Goal: Ask a question: Seek information or help from site administrators or community

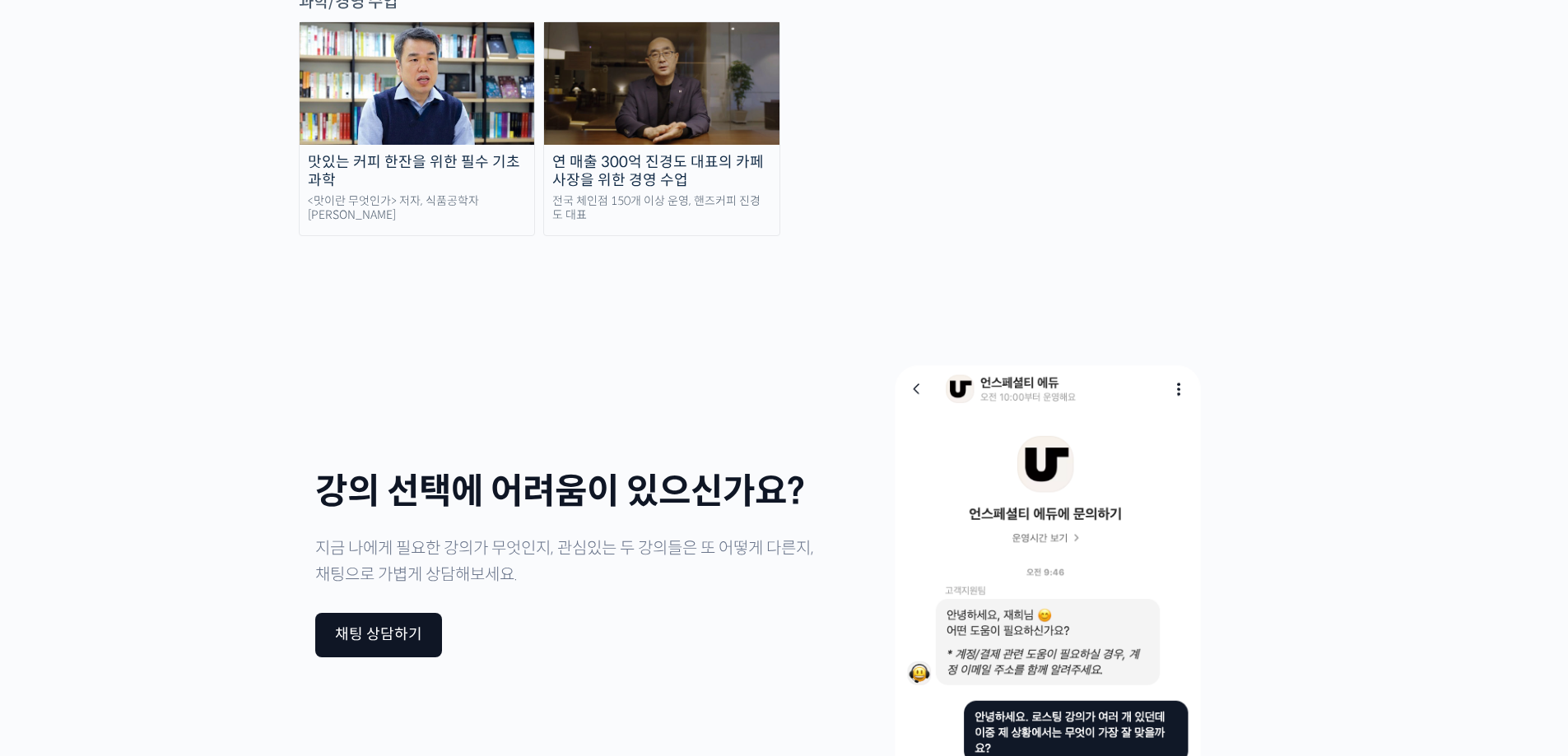
scroll to position [3948, 0]
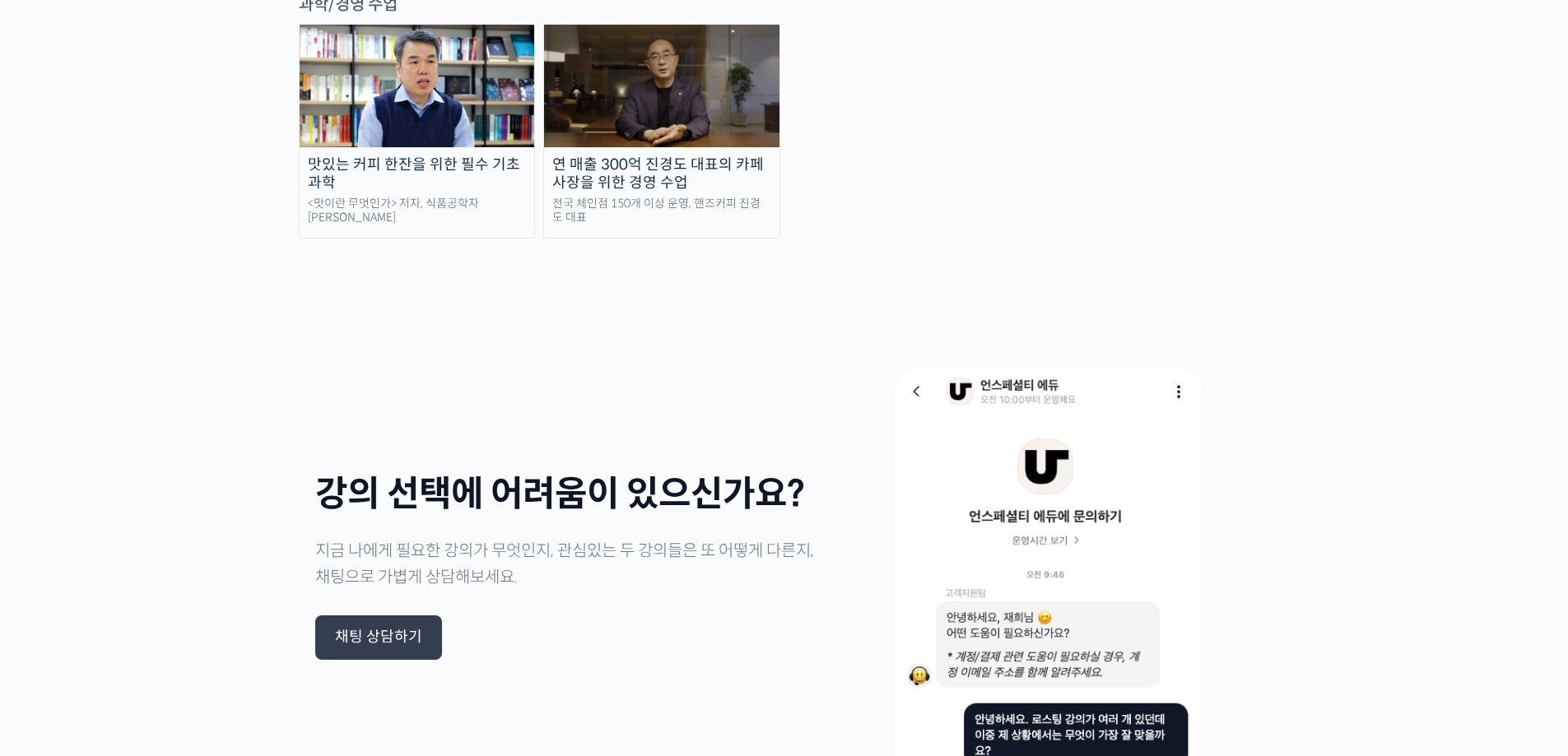
click at [397, 629] on div "채팅 상담하기" at bounding box center [379, 637] width 88 height 18
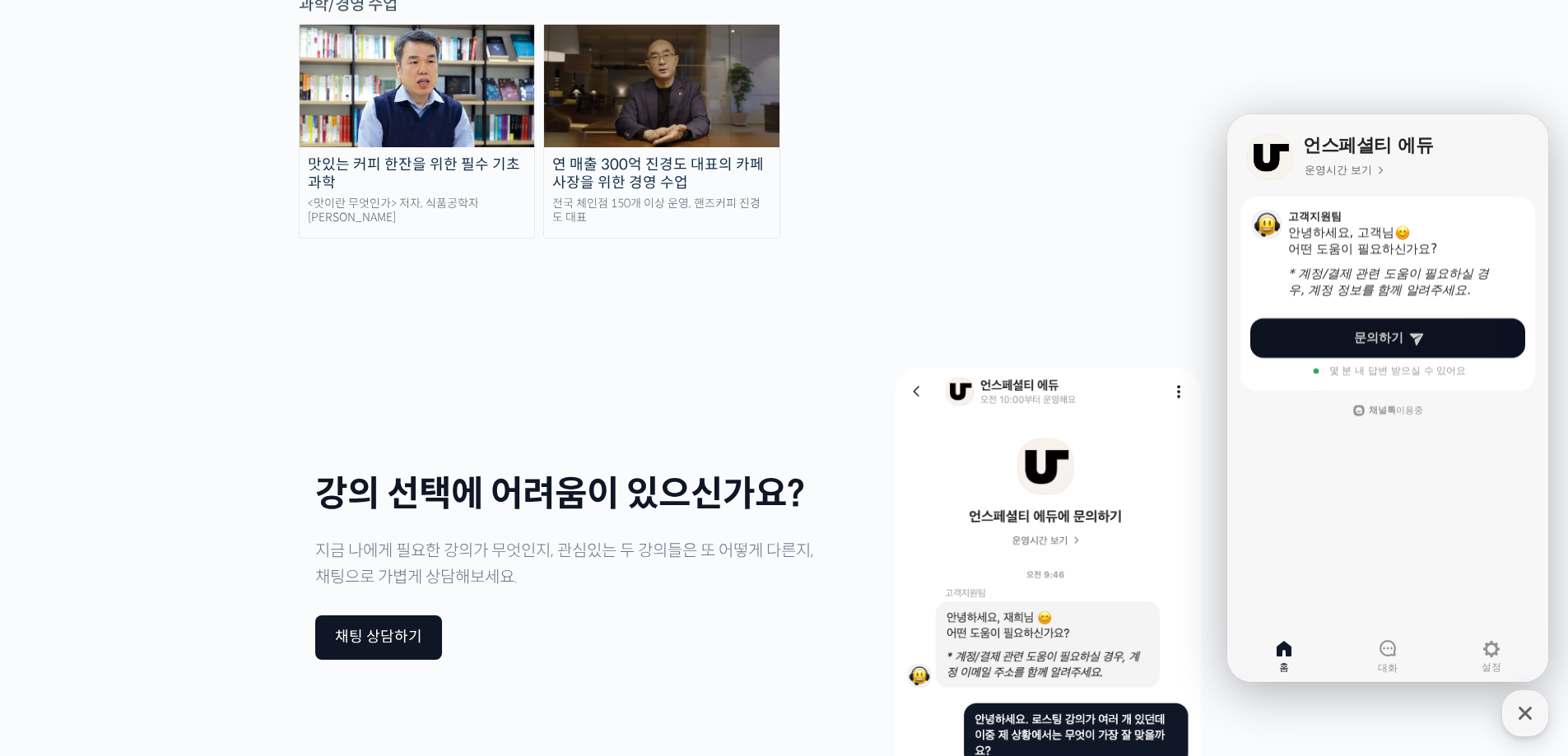
click at [1372, 336] on span "문의하기" at bounding box center [1378, 338] width 50 height 17
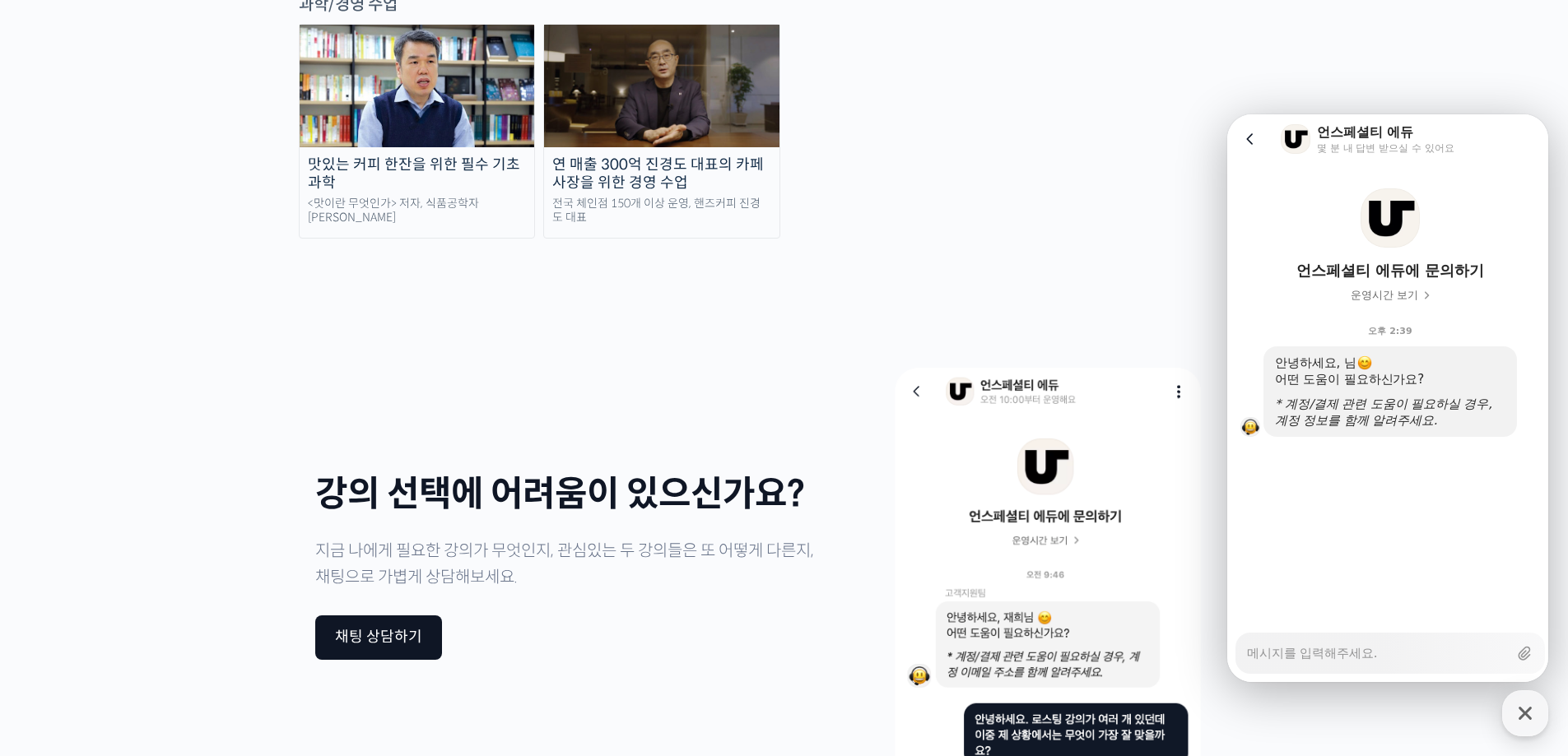
click at [1322, 649] on textarea "Messenger Input Textarea" at bounding box center [1377, 647] width 261 height 28
type textarea "x"
type textarea "d"
type textarea "x"
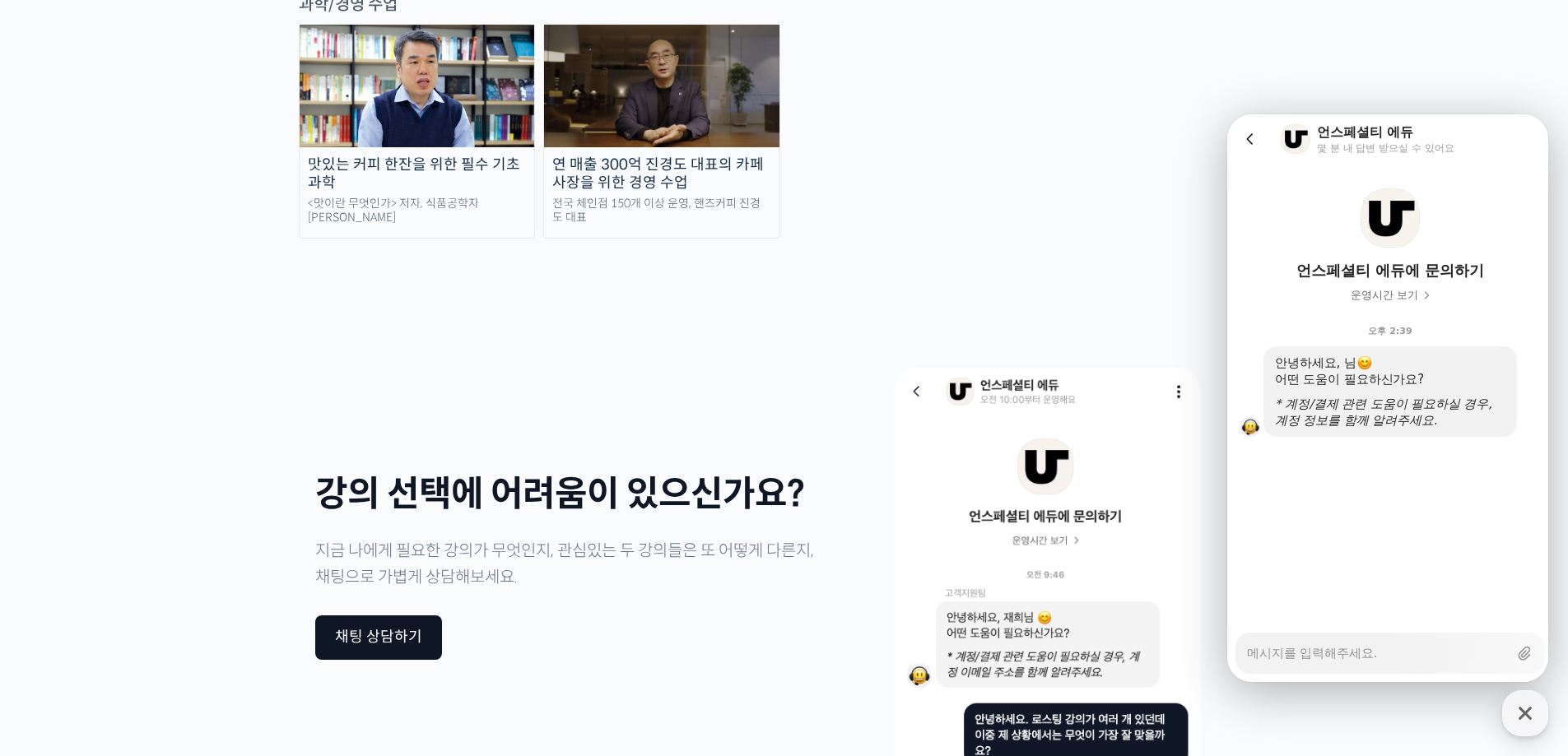
type textarea "ㅇ"
type textarea "x"
type textarea "아"
type textarea "x"
type textarea "안"
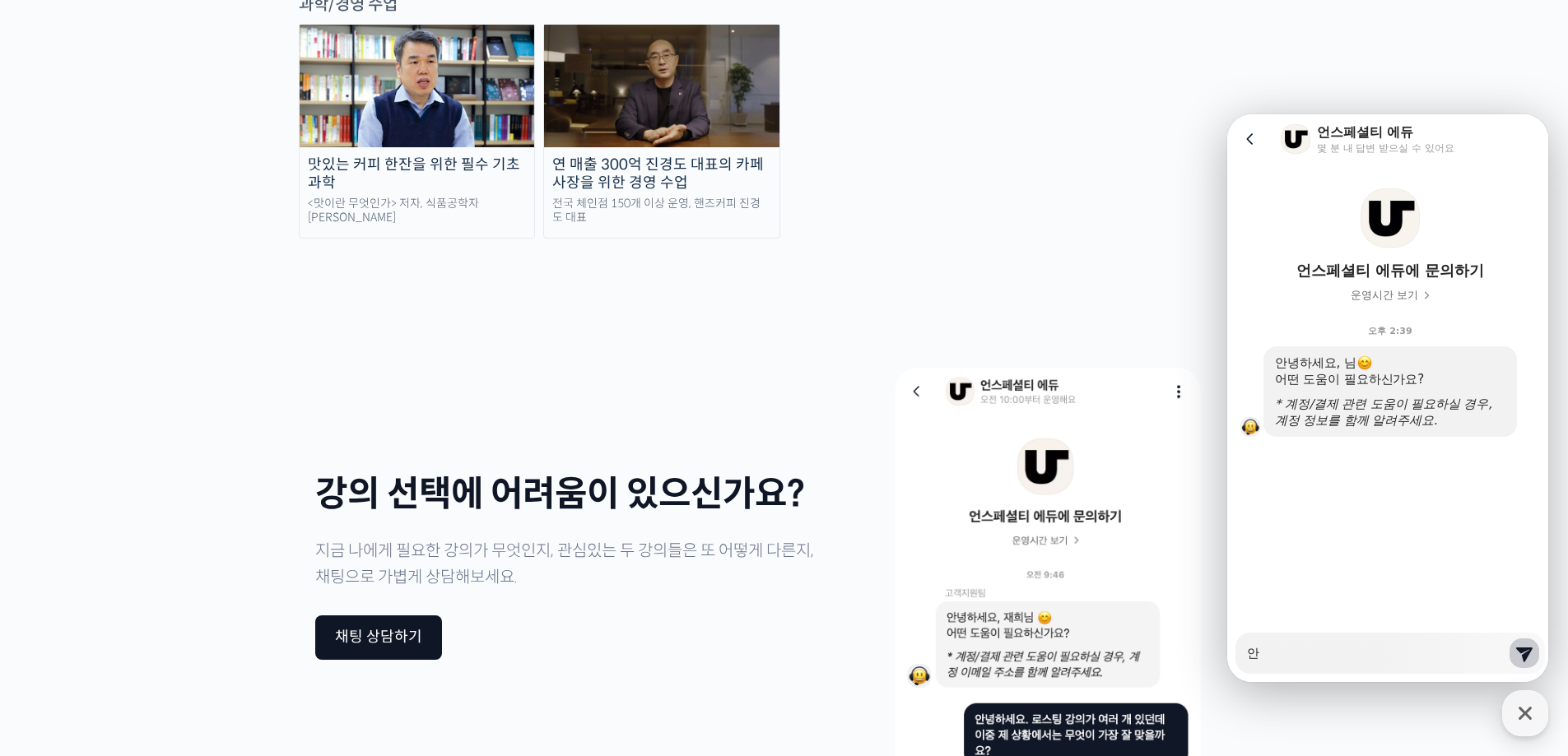
type textarea "x"
type textarea "안ㄴ"
type textarea "x"
type textarea "안녀"
type textarea "x"
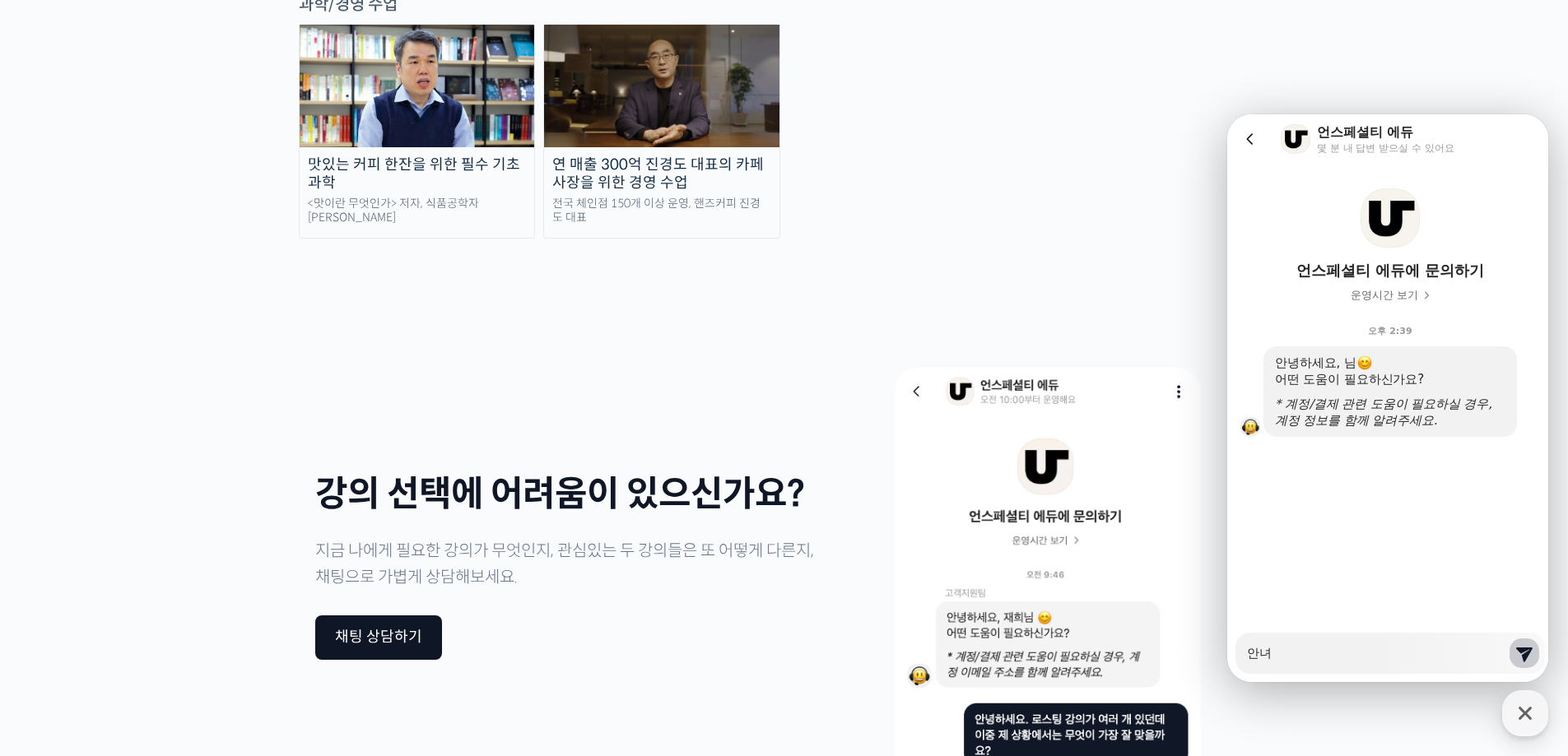
type textarea "안녕"
type textarea "x"
type textarea "안녕ㅎ"
type textarea "x"
type textarea "안녕하"
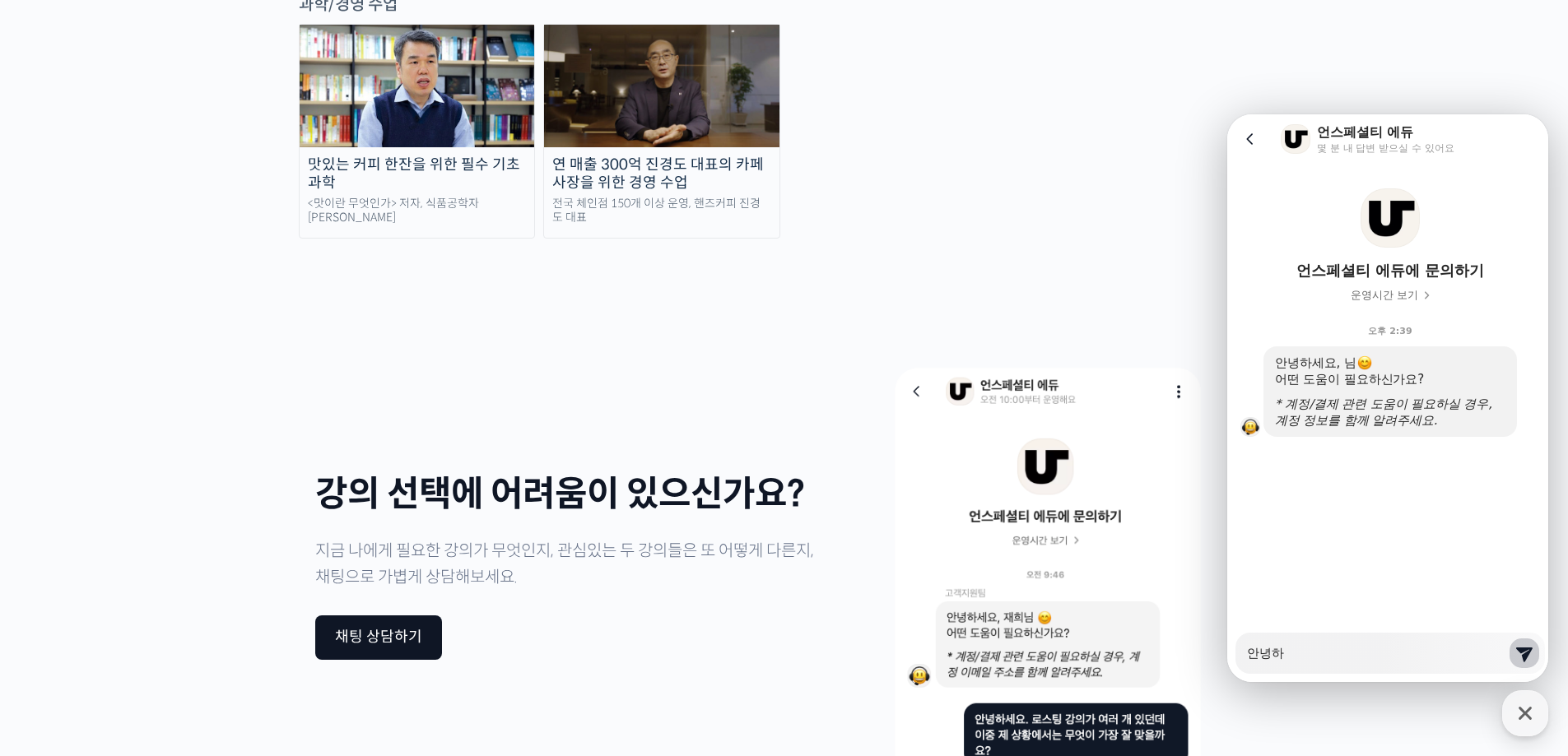
type textarea "x"
type textarea "안녕핫"
type textarea "x"
type textarea "안녕하세"
type textarea "x"
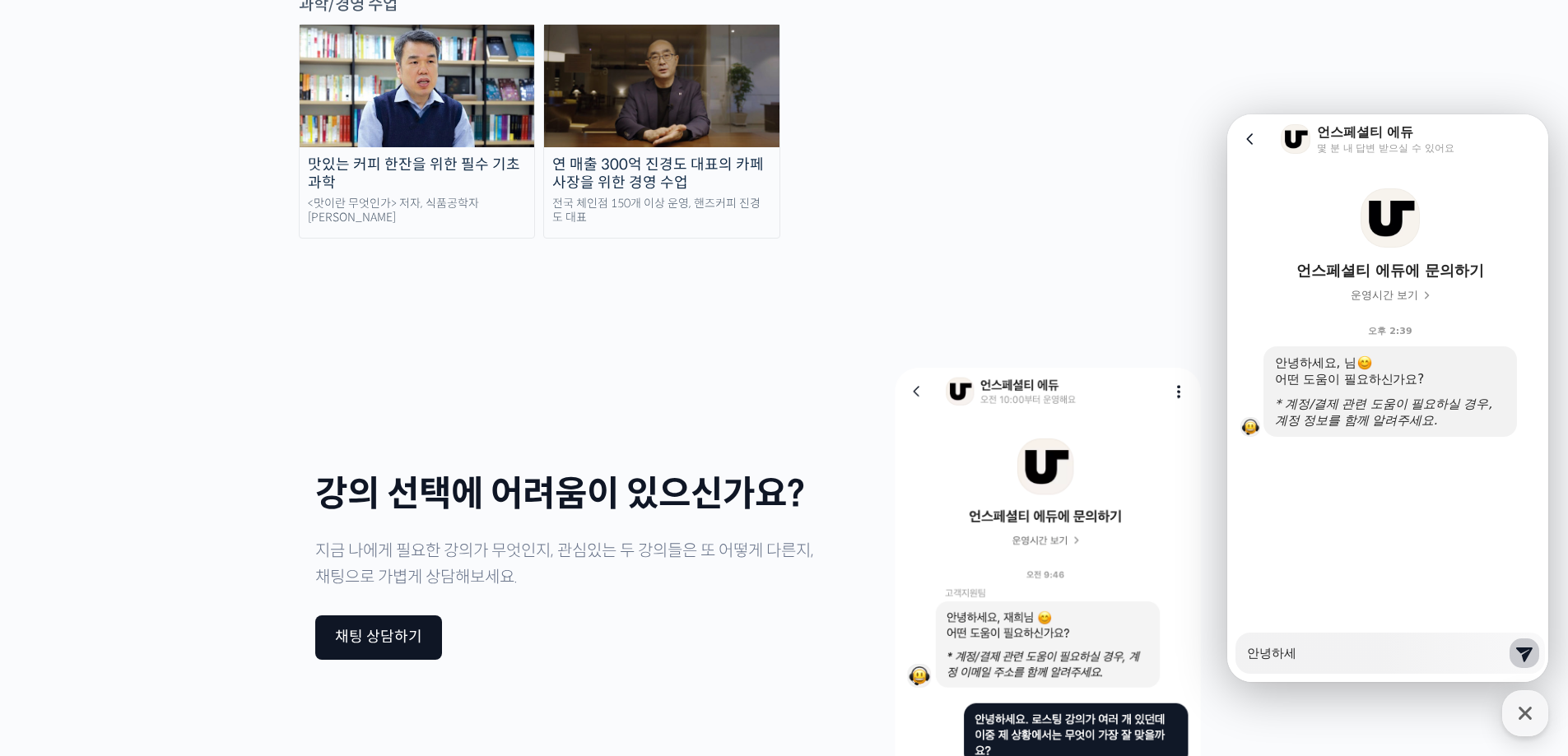
type textarea "안녕하셍"
type textarea "x"
type textarea "안녕하세요"
type textarea "x"
type textarea "안녕하세요,"
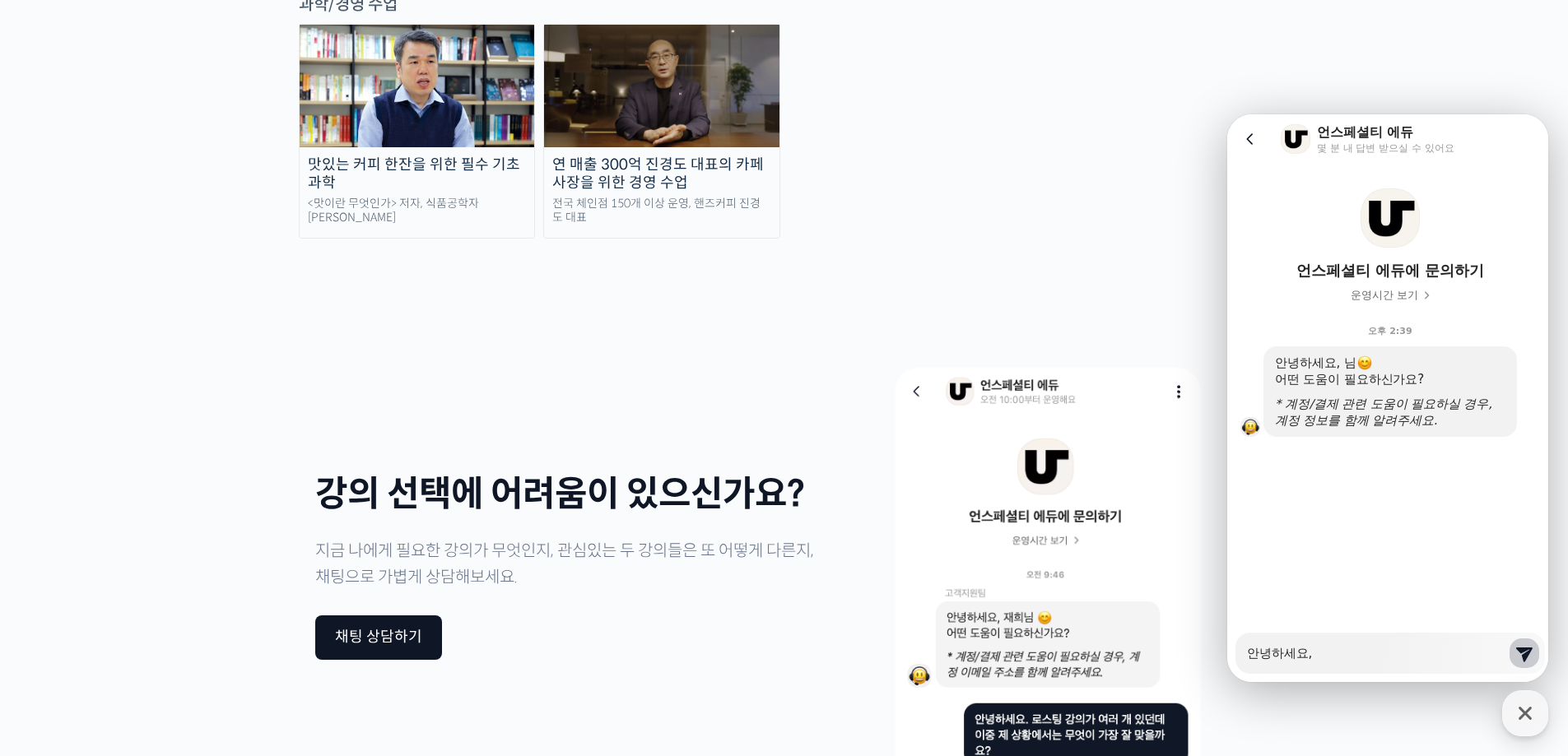
type textarea "x"
type textarea "안녕하세요,"
type textarea "x"
type textarea "안녕하세요,"
type textarea "x"
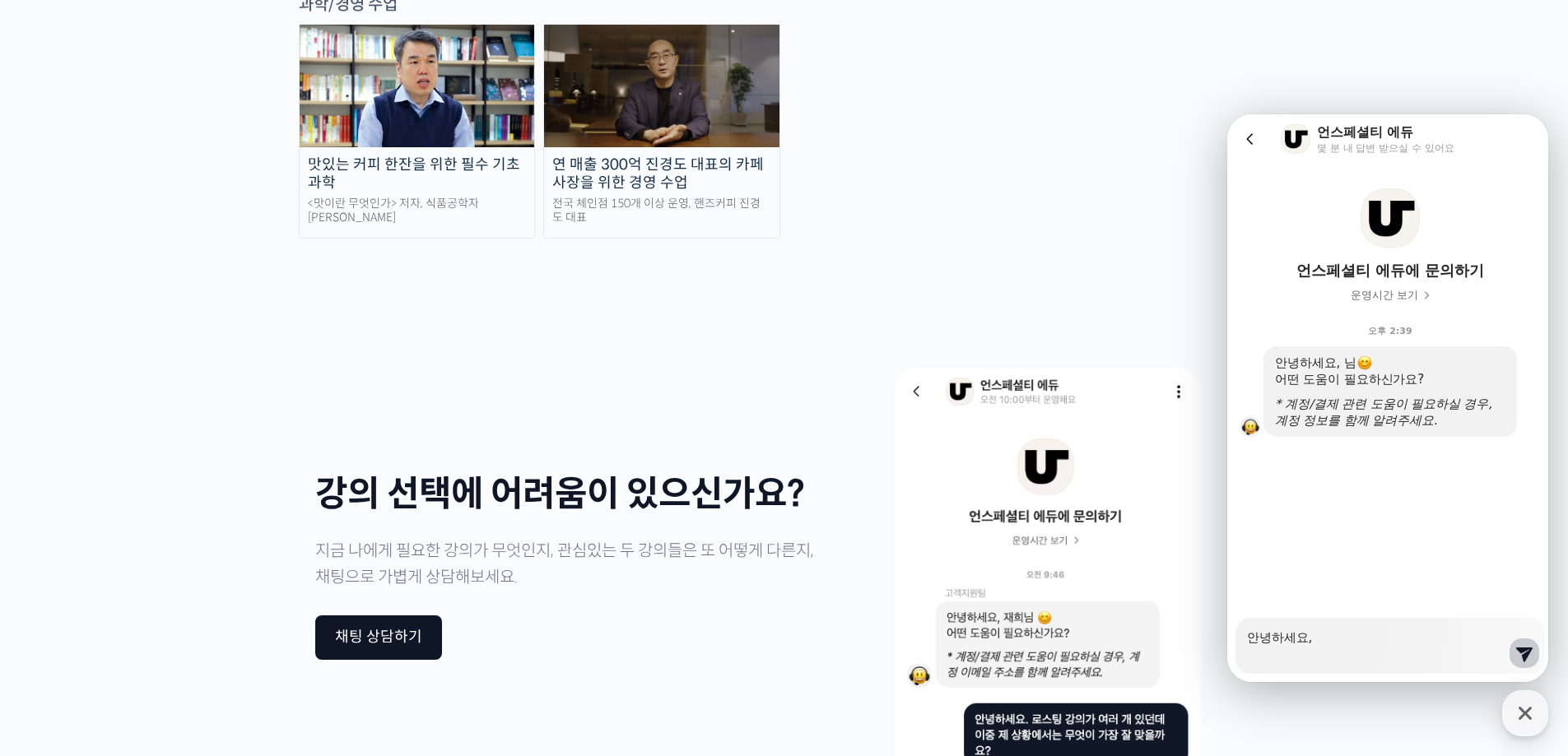
type textarea "안녕하세요, ㅎ"
type textarea "x"
type textarea "안녕하세요, 호"
type textarea "x"
type textarea "안녕하세요, 혹"
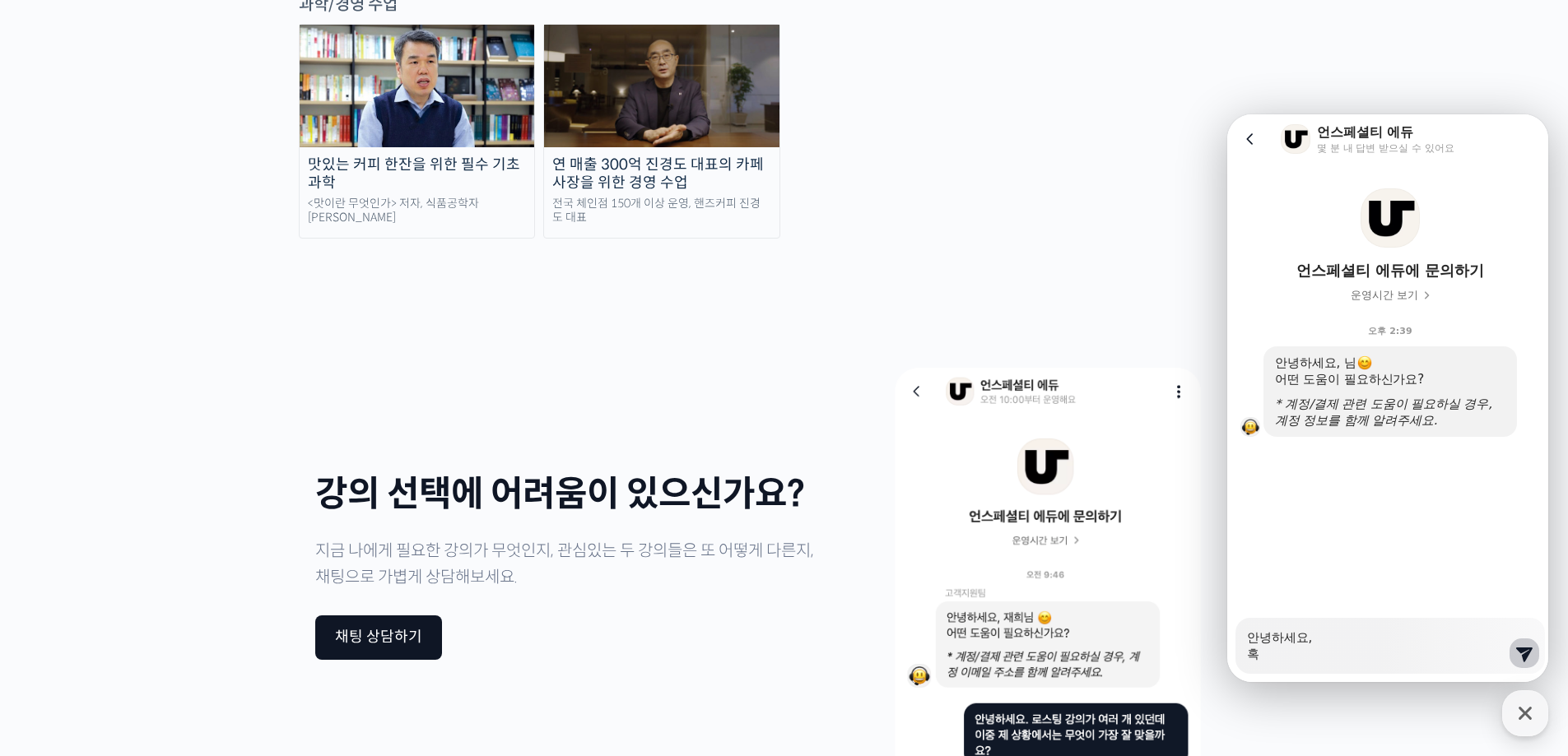
type textarea "x"
type textarea "안녕하세요, 혻"
type textarea "x"
type textarea "안녕하세요, 혹시"
type textarea "x"
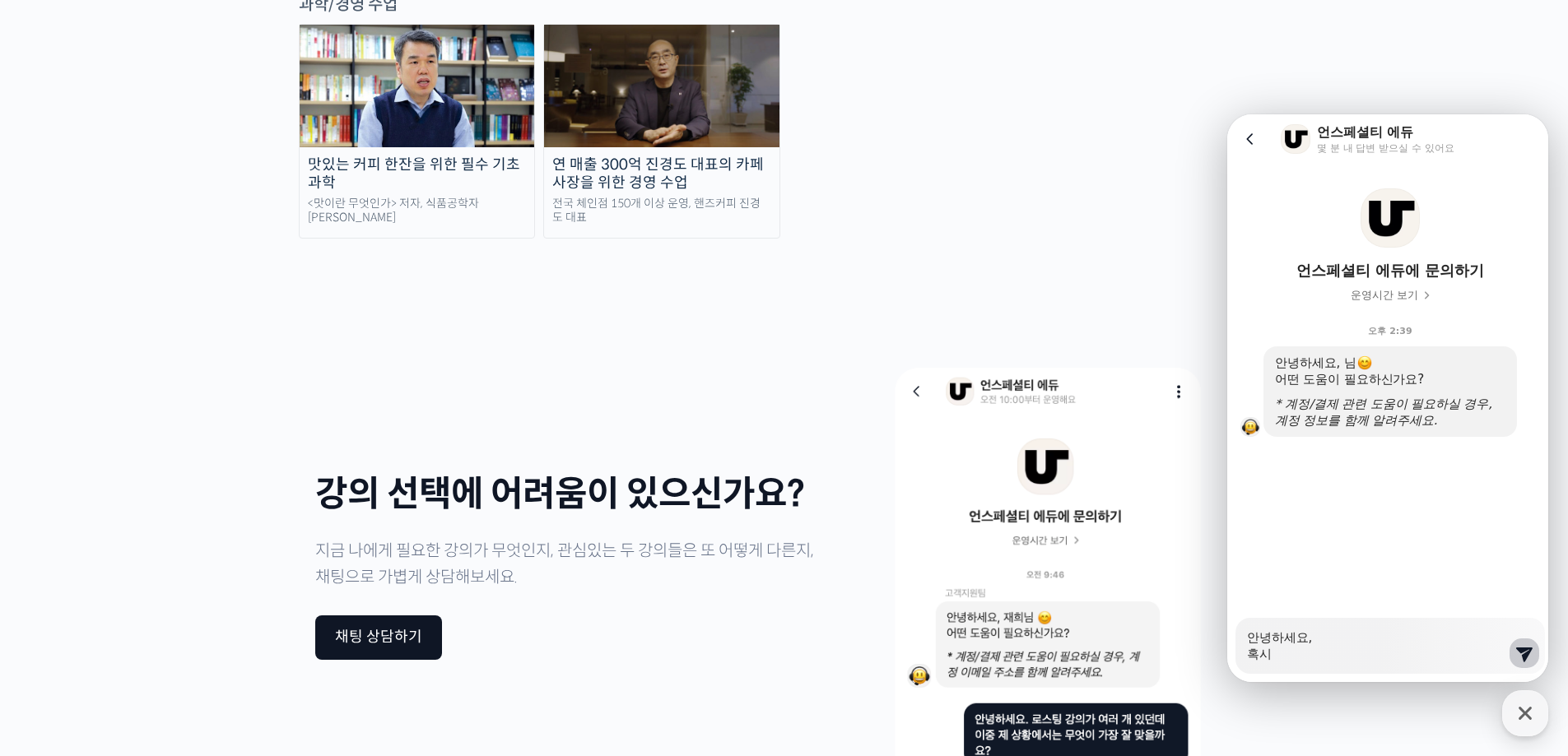
type textarea "안녕하세요, 혹시"
type textarea "x"
type textarea "안녕하세요, 혹시 ㄱ"
type textarea "x"
type textarea "안녕하세요, 혹시 가"
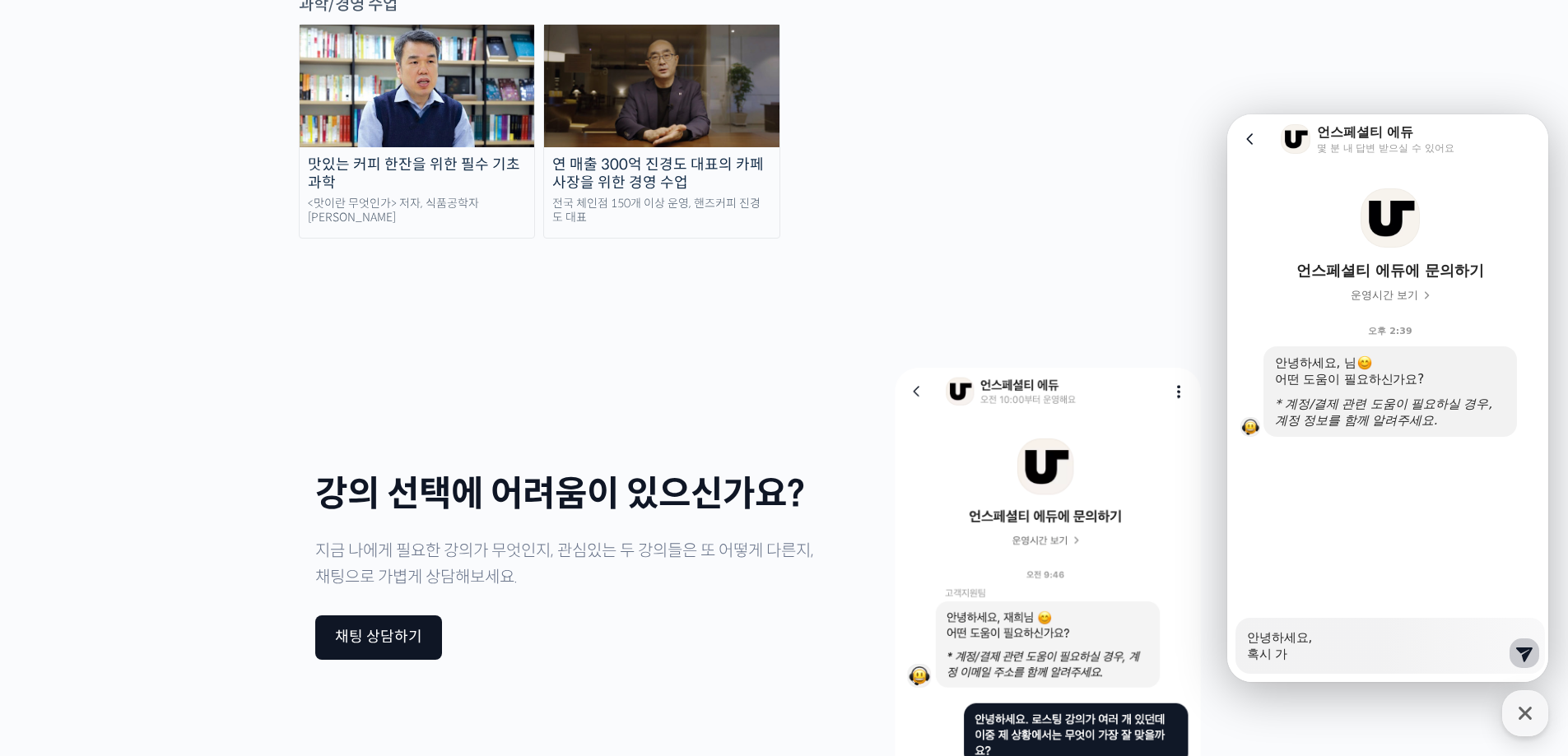
type textarea "x"
type textarea "안녕하세요, 혹시 강"
type textarea "x"
type textarea "안녕하세요, 혹시 강ㅇ"
type textarea "x"
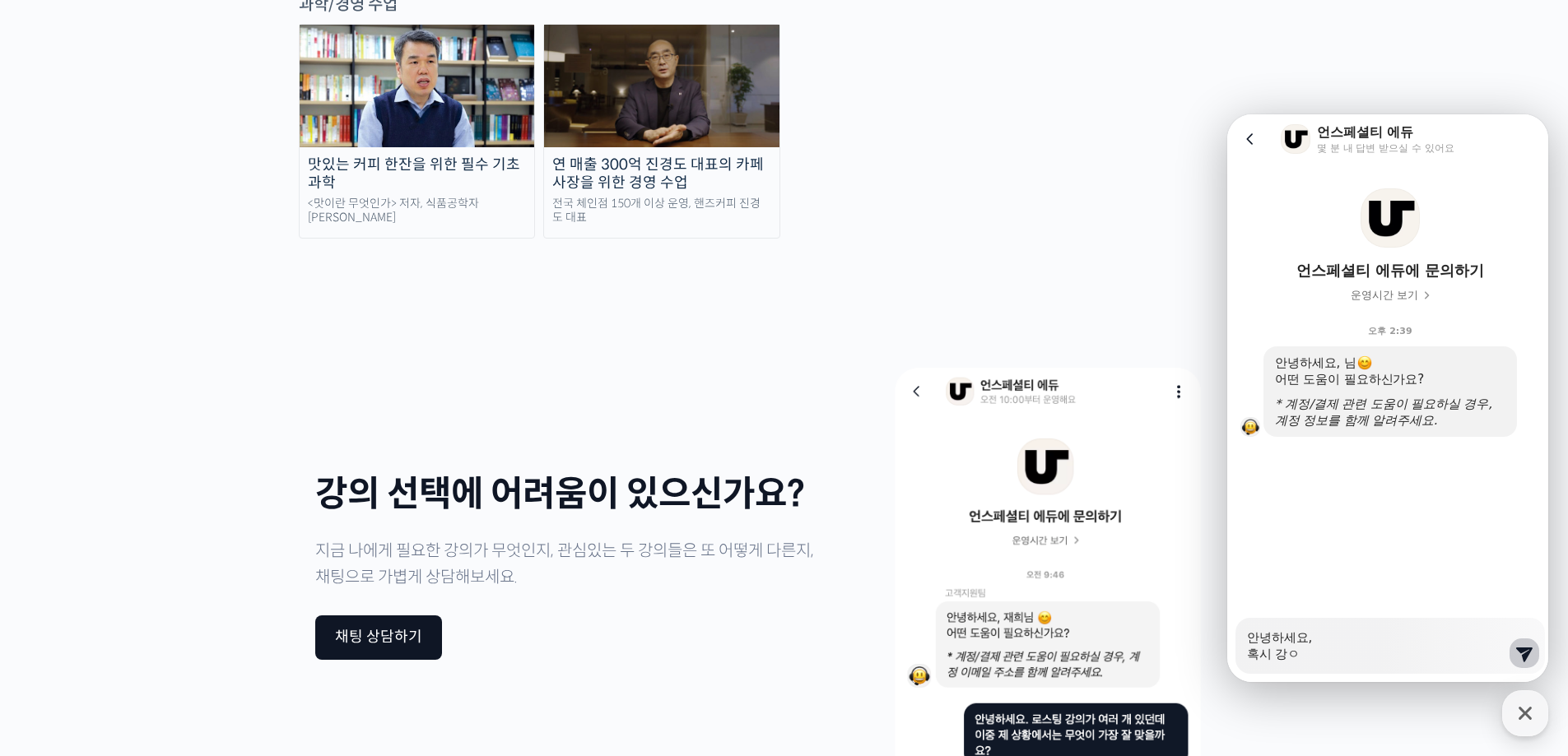
type textarea "안녕하세요, 혹시 강으"
type textarea "x"
type textarea "안녕하세요, 혹시 강의"
type textarea "x"
type textarea "안녕하세요, 혹시 강의"
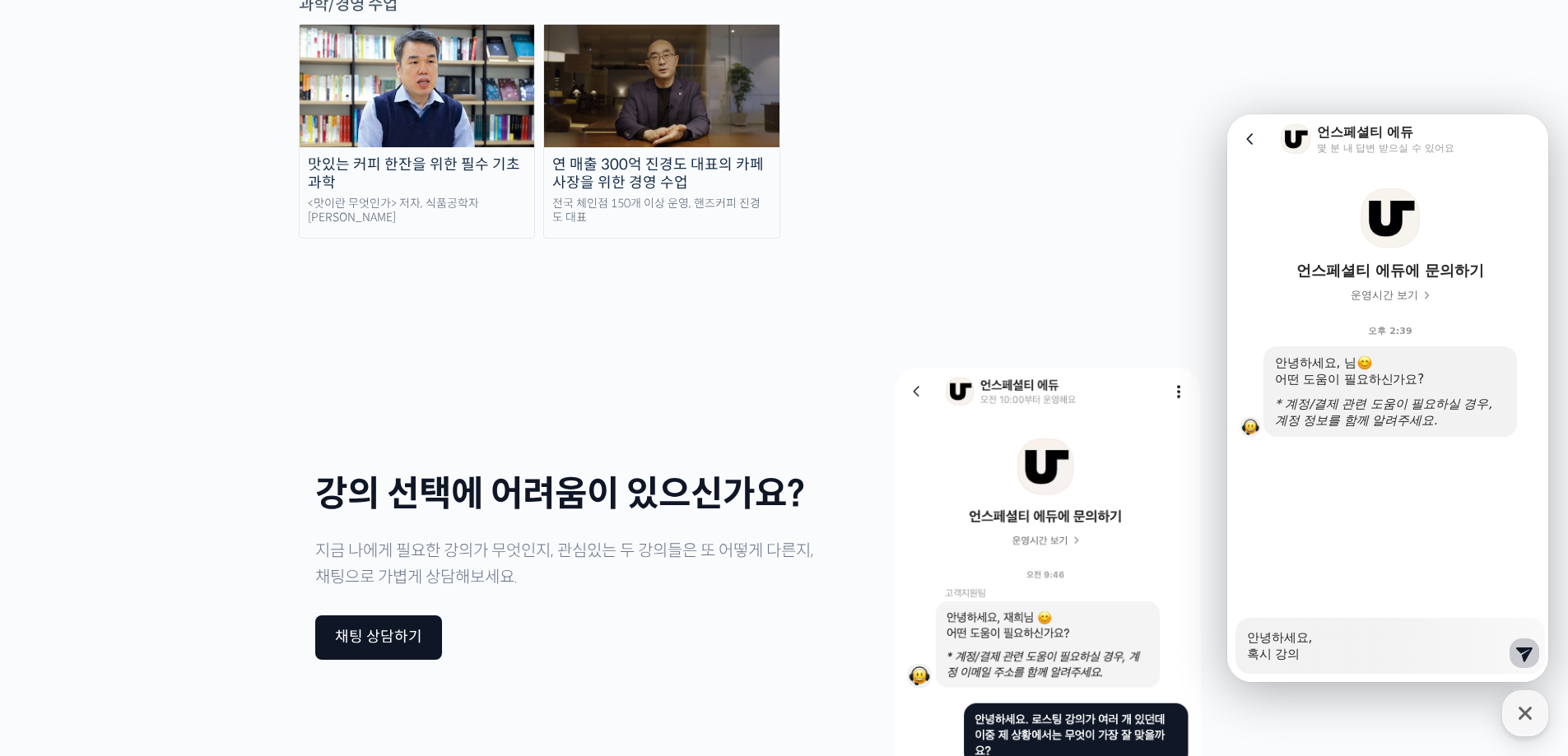
type textarea "x"
type textarea "안녕하세요, 혹시 강의 ㅅ"
type textarea "x"
type textarea "안녕하세요, 혹시 강의 수"
type textarea "x"
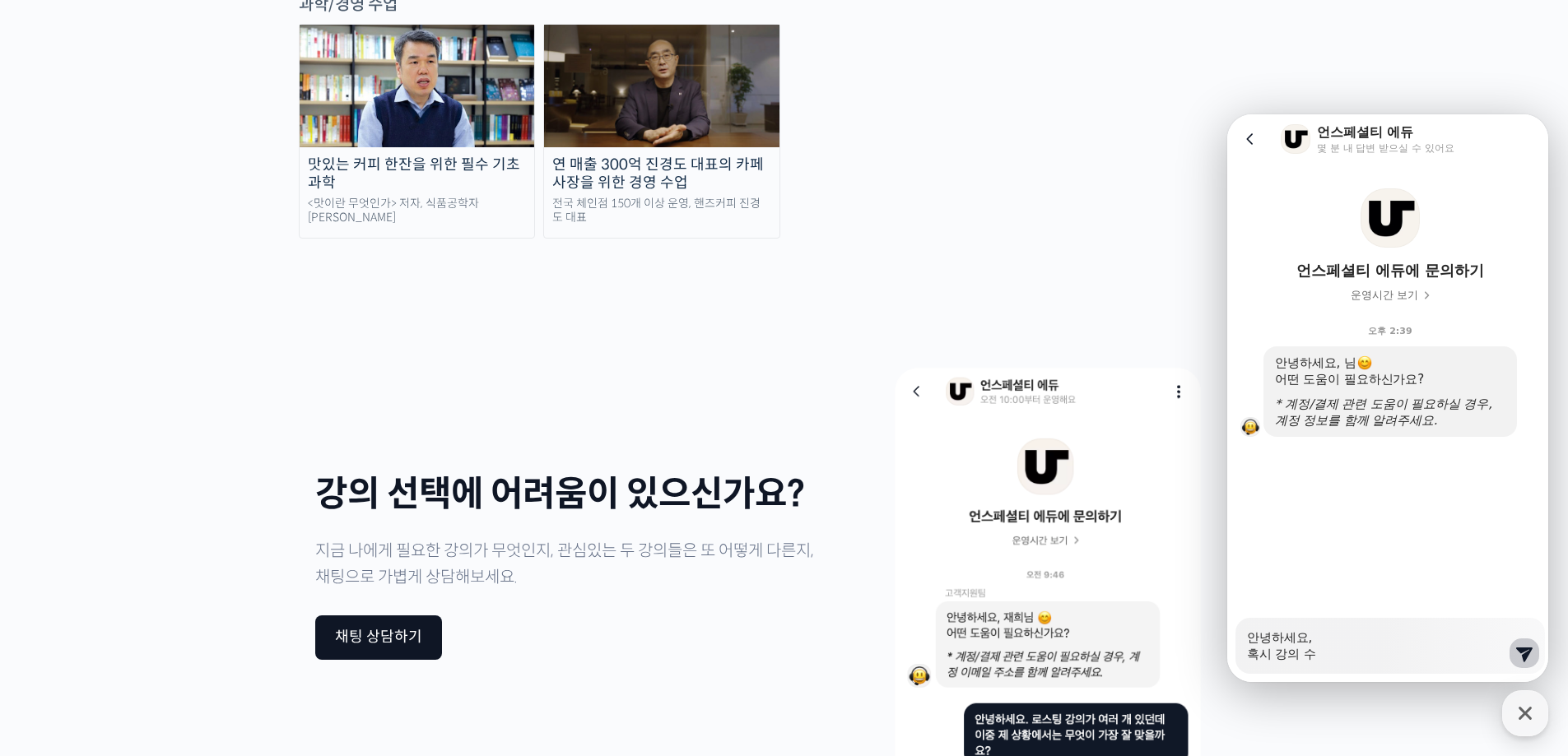
type textarea "안녕하세요, 혹시 강의 ㅅ"
type textarea "x"
type textarea "안녕하세요, 혹시 강의"
type textarea "x"
type textarea "안녕하세요, 혹시 강의 ㄱ"
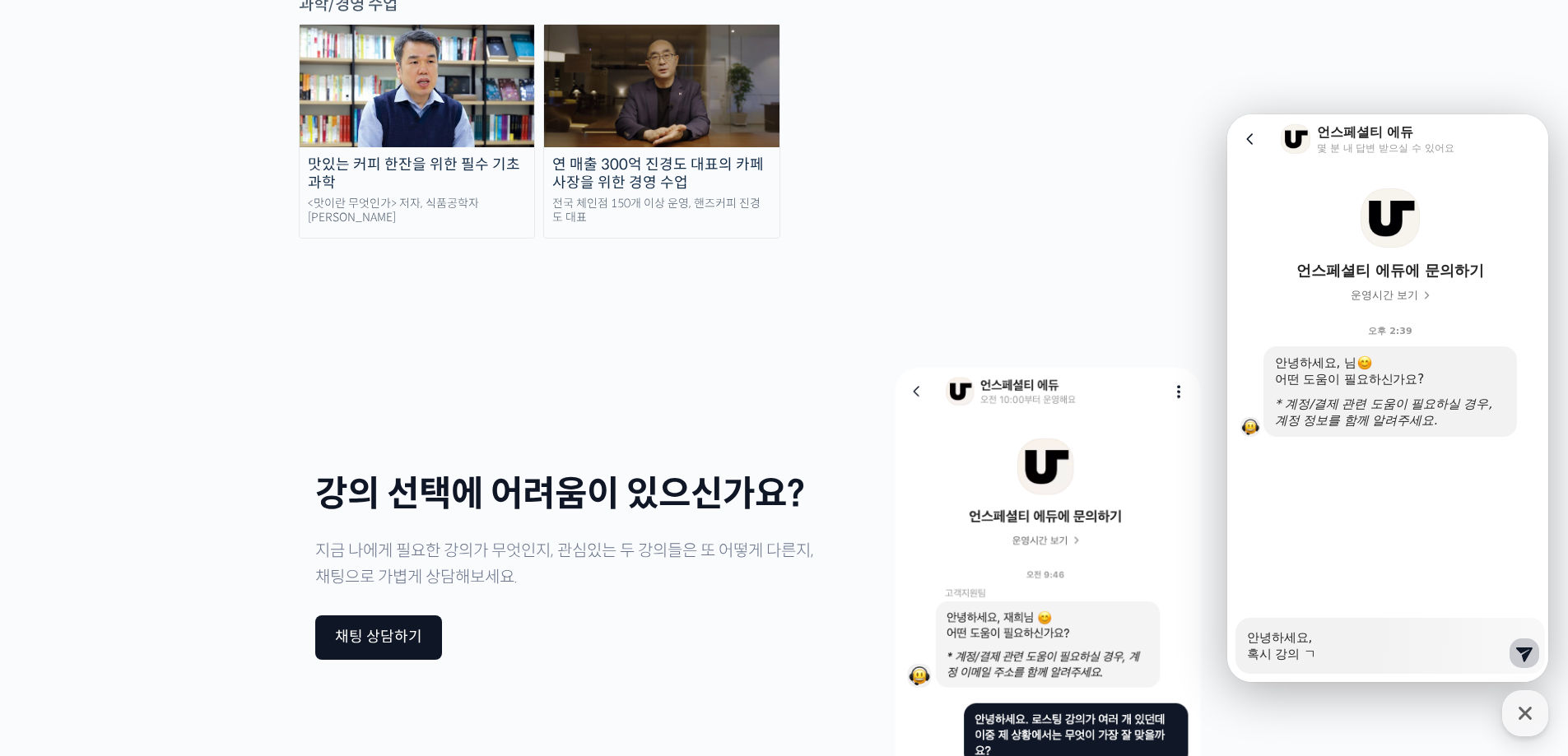
type textarea "x"
type textarea "안녕하세요, 혹시 강의 가"
type textarea "x"
type textarea "안녕하세요, 혹시 강의 ㄱ"
type textarea "x"
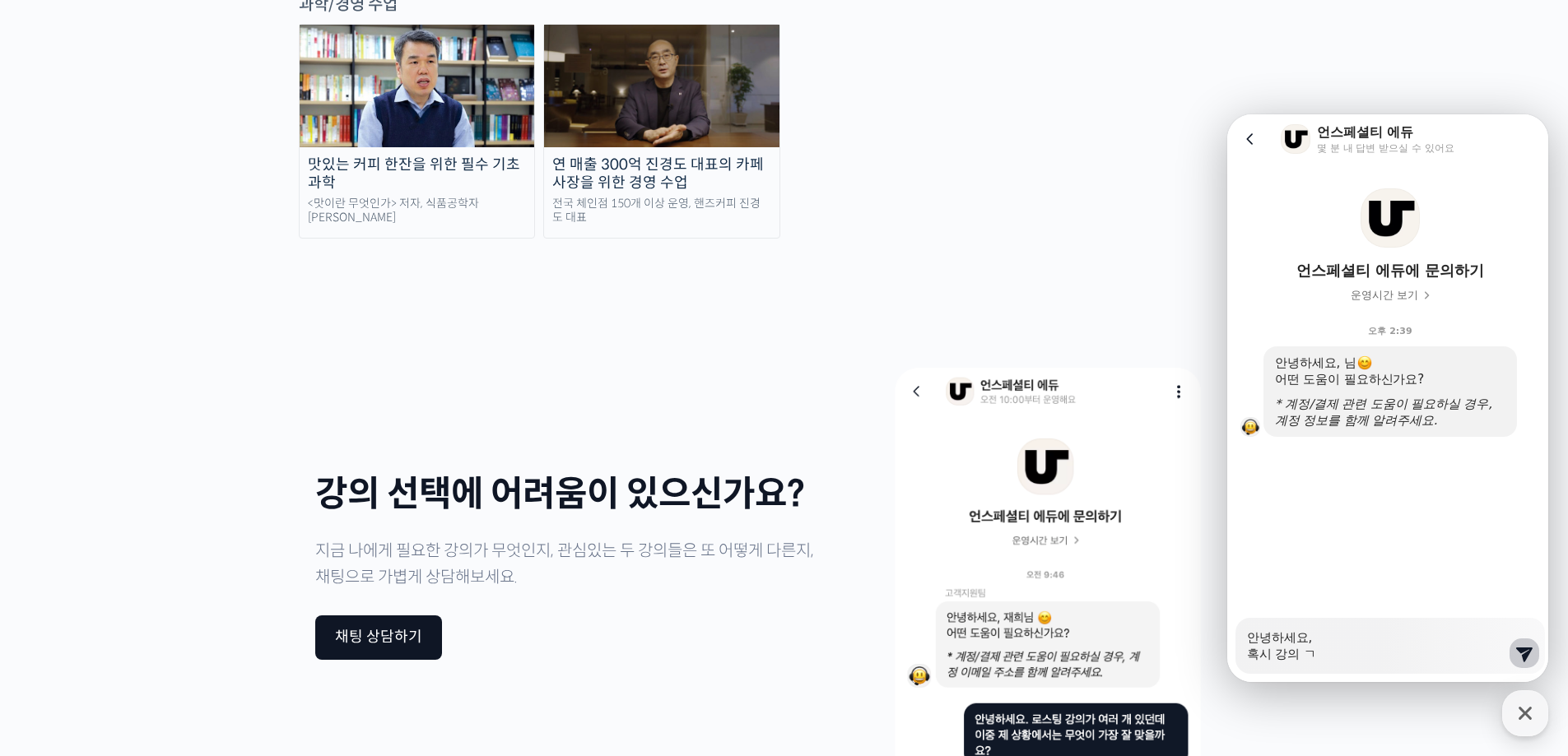
type textarea "안녕하세요, 혹시 강의"
type textarea "x"
type textarea "안녕하세요, 혹시 강의 ㅅ"
type textarea "x"
type textarea "안녕하세요, 혹시 강의 수"
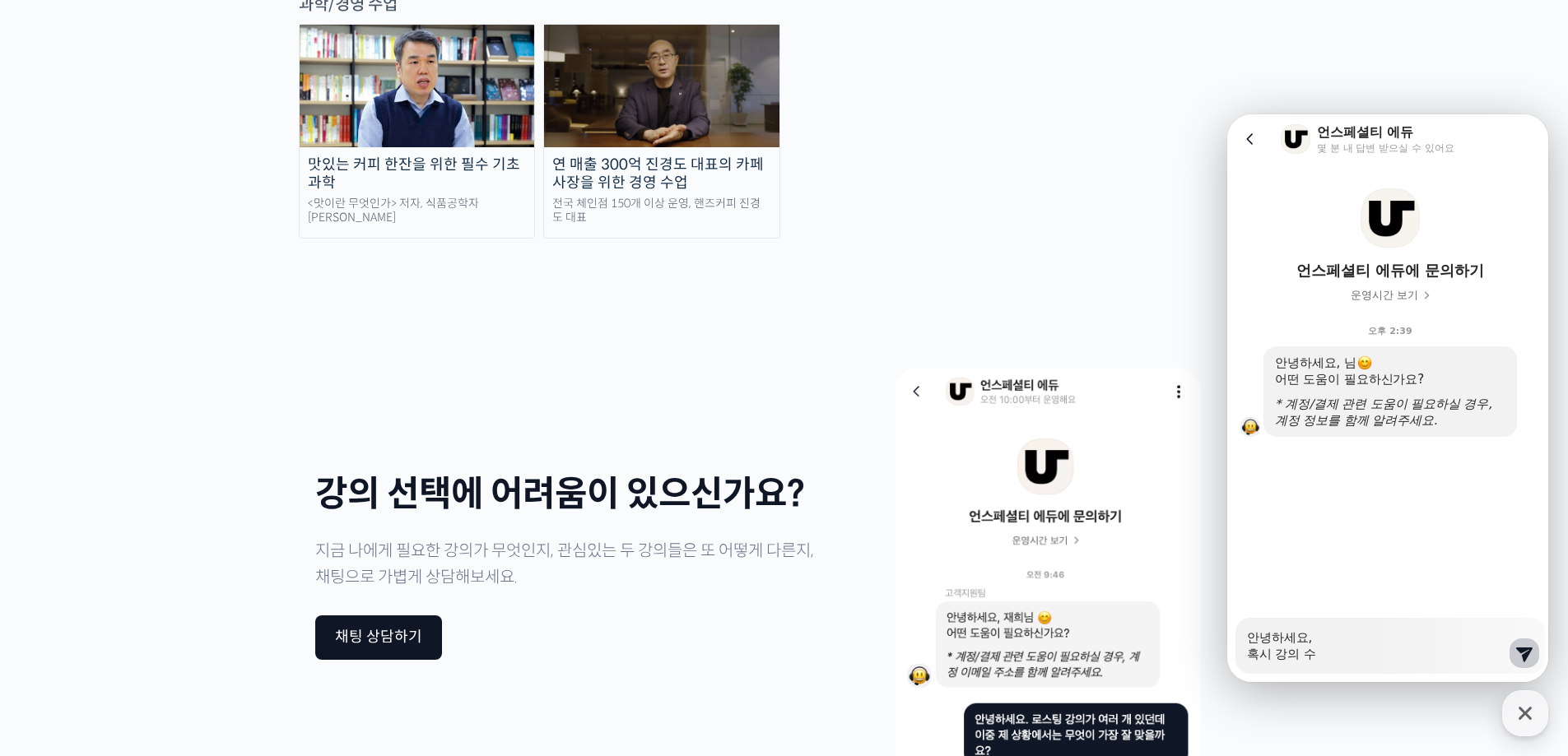
type textarea "x"
type textarea "안녕하세요, 혹시 강의 숙"
type textarea "x"
type textarea "안녕하세요, 혹시 강의 수가"
type textarea "x"
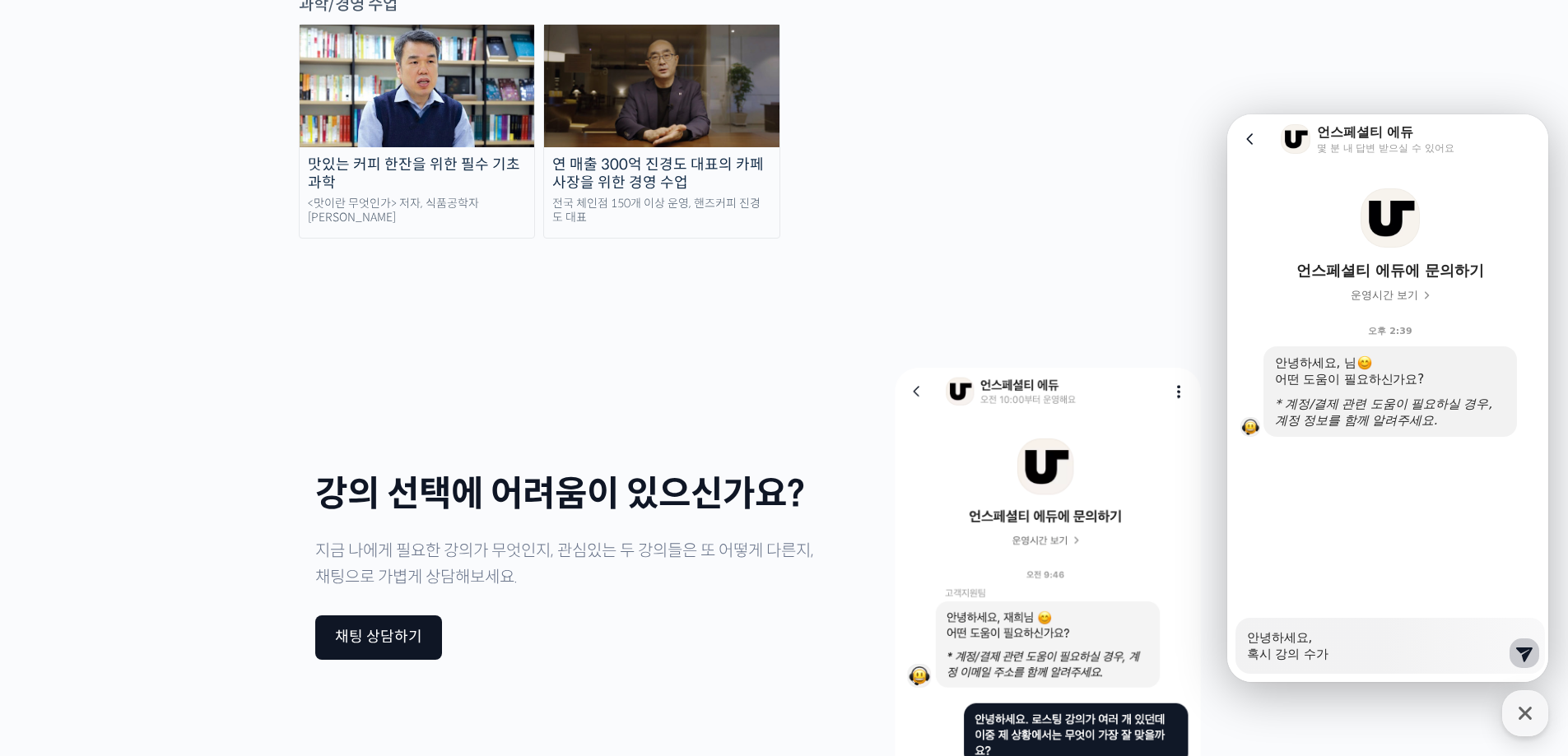
type textarea "안녕하세요, 혹시 강의 수강"
type textarea "x"
type textarea "안녕하세요, 혹시 강의 수강"
type textarea "x"
type textarea "안녕하세요, 혹시 강의 수강 ㅎ"
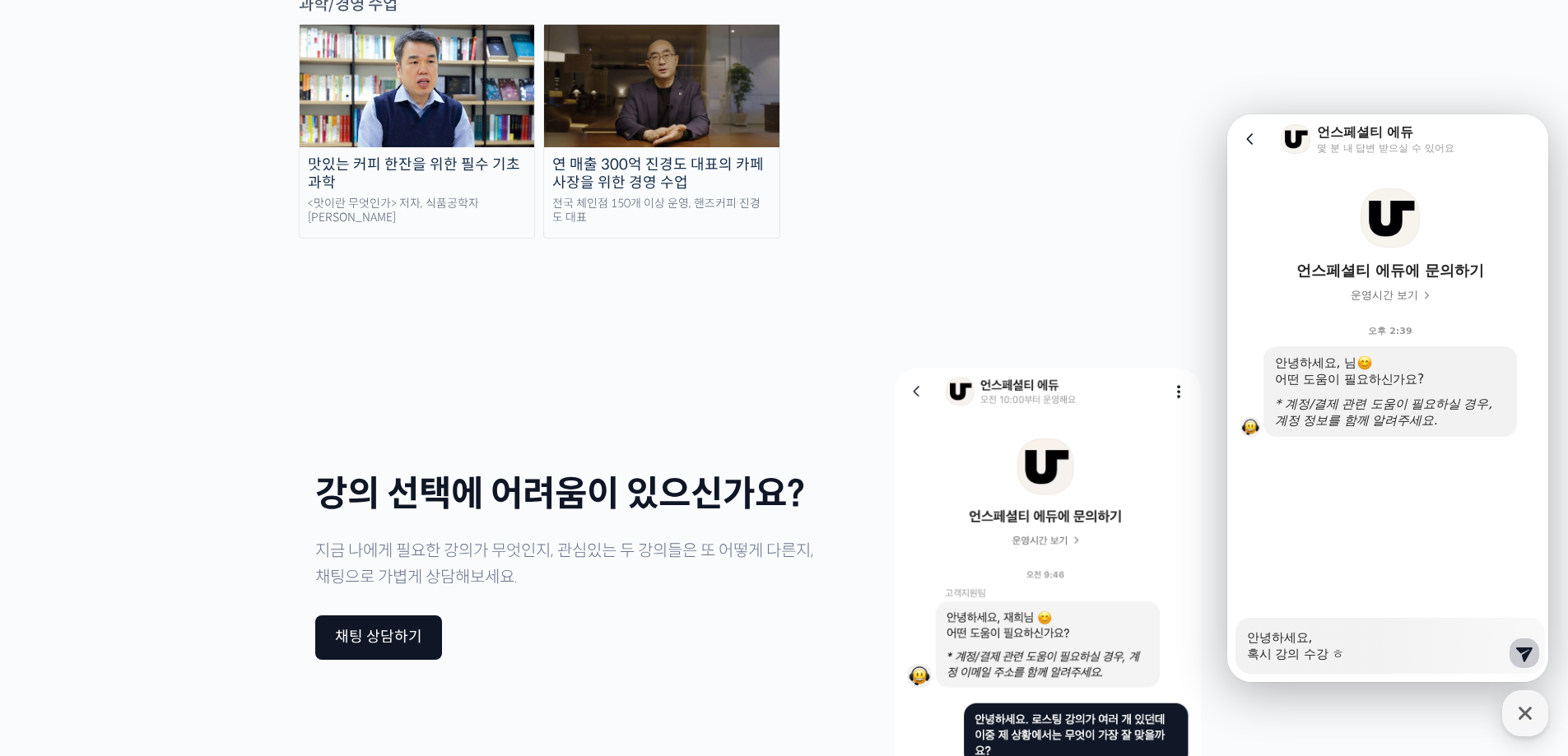
type textarea "x"
type textarea "안녕하세요, 혹시 강의 수강 후"
type textarea "x"
type textarea "안녕하세요, 혹시 강의 수강 후"
type textarea "x"
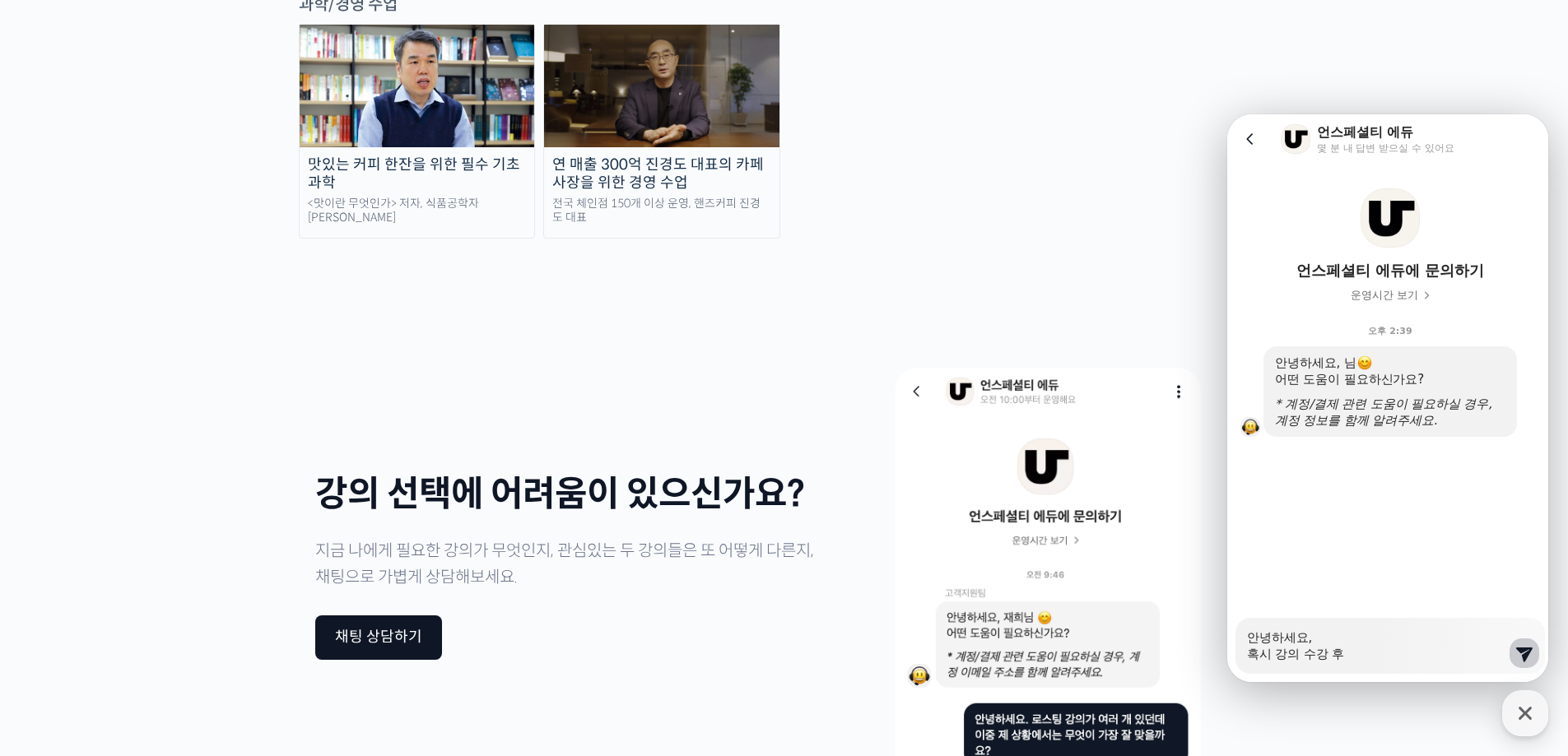
type textarea "안녕하세요, 혹시 강의 수강 후 ㅅ"
type textarea "x"
type textarea "안녕하세요, 혹시 강의 수강 후 수"
type textarea "x"
type textarea "안녕하세요, 혹시 강의 수강 후 술"
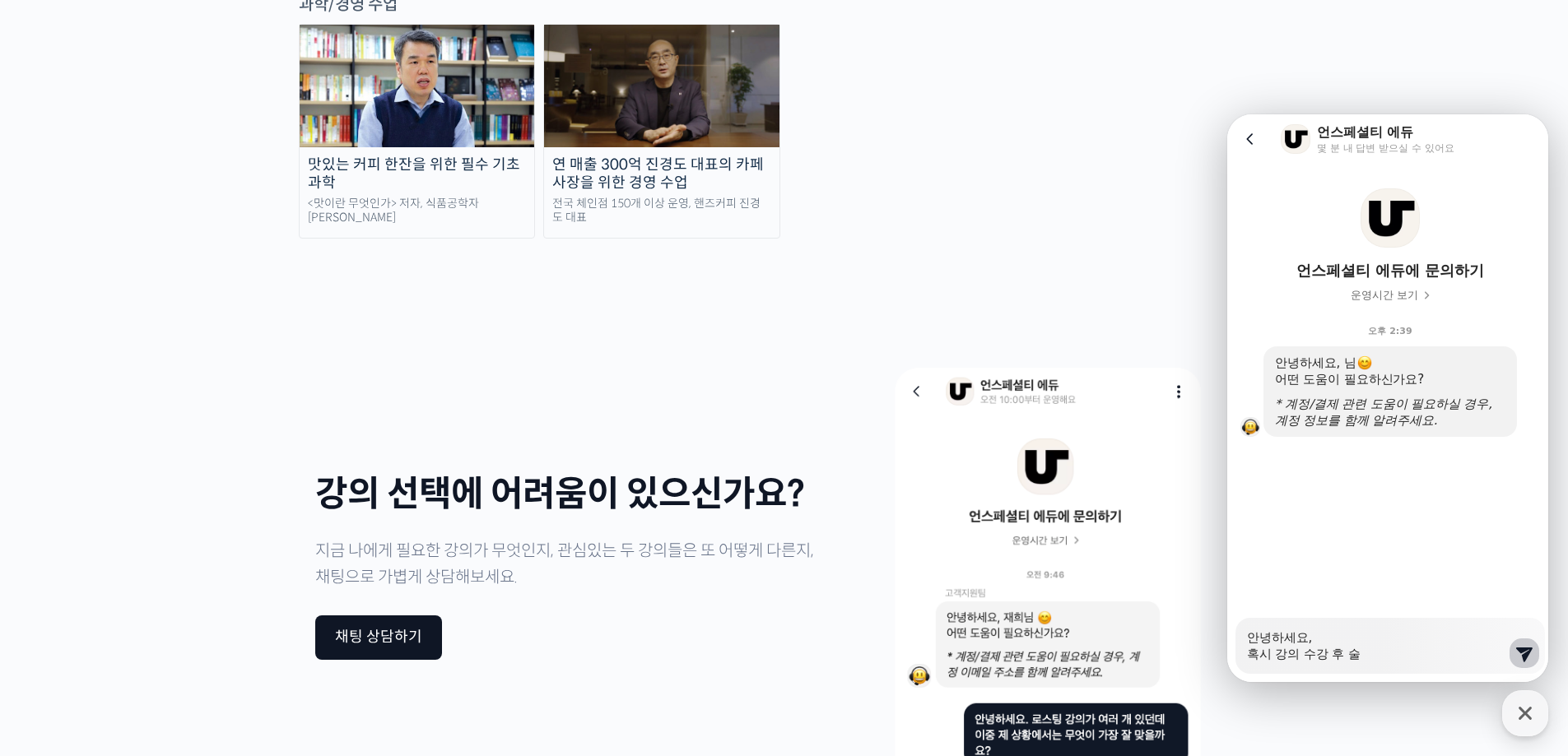
type textarea "x"
type textarea "안녕하세요, 혹시 강의 수강 후 수료"
type textarea "x"
type textarea "안녕하세요, 혹시 강의 수강 후 수룢"
type textarea "x"
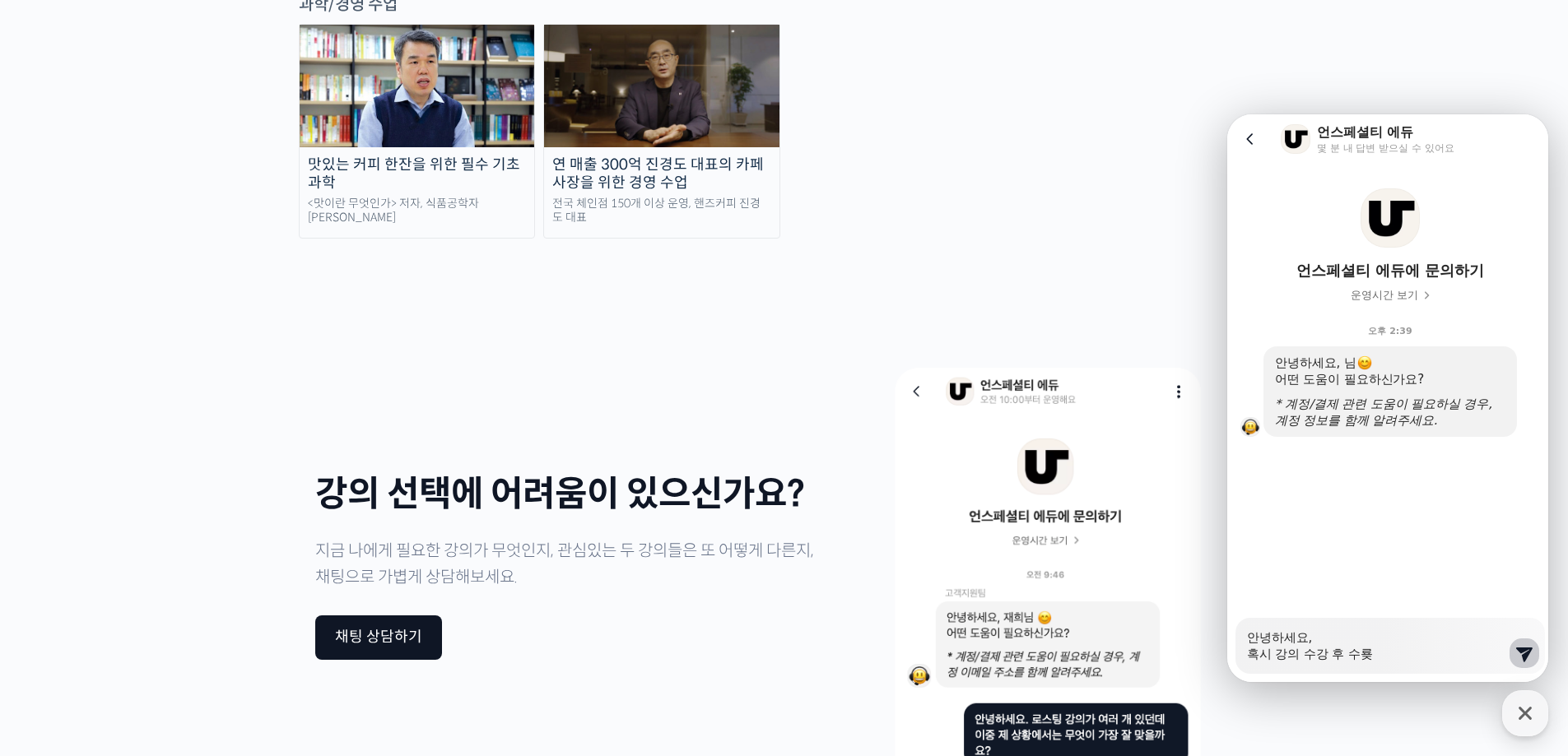
type textarea "안녕하세요, 혹시 강의 수강 후 수료즈"
type textarea "x"
type textarea "안녕하세요, 혹시 강의 수강 후 수료증"
type textarea "x"
type textarea "안녕하세요, 혹시 강의 수강 후 수료증ㅇ"
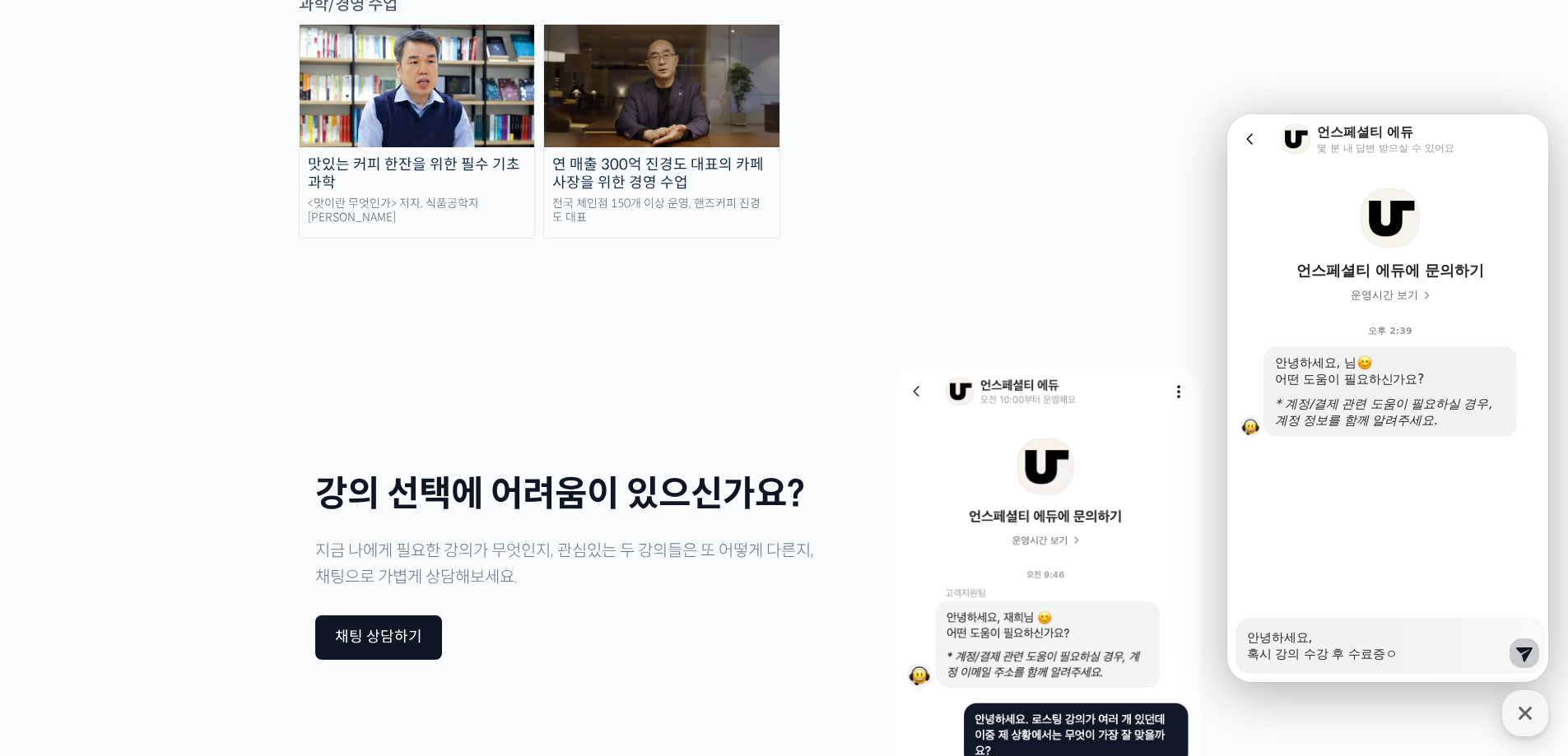
type textarea "x"
type textarea "안녕하세요, 혹시 강의 수강 후 수료증을"
type textarea "x"
type textarea "안녕하세요, 혹시 강의 수강 후 수료증을"
type textarea "x"
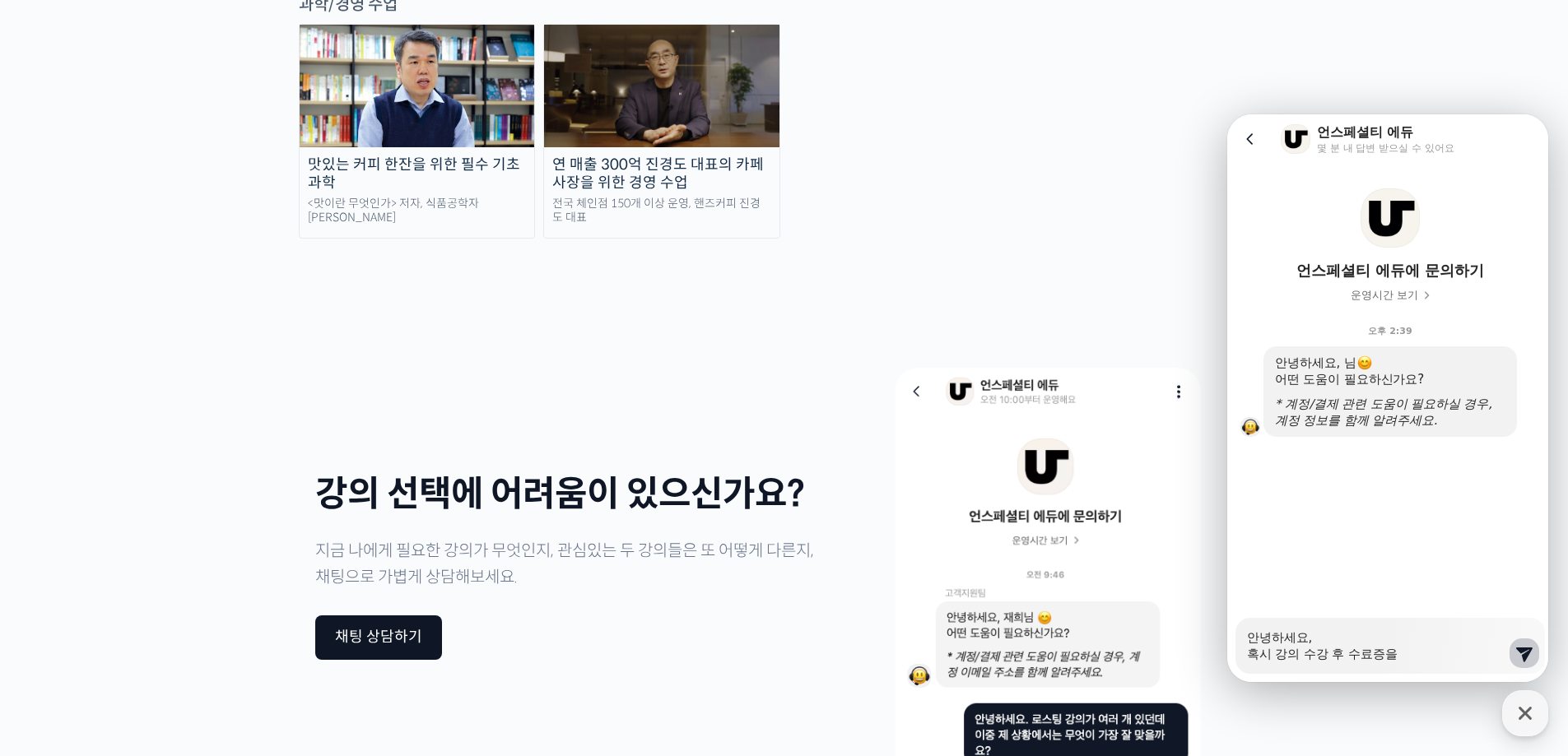
type textarea "안녕하세요, 혹시 강의 수강 후 수료증을 ㅂ"
type textarea "x"
type textarea "안녕하세요, 혹시 강의 수강 후 수료증을 바"
type textarea "x"
type textarea "안녕하세요, 혹시 강의 수강 후 수료증을 받"
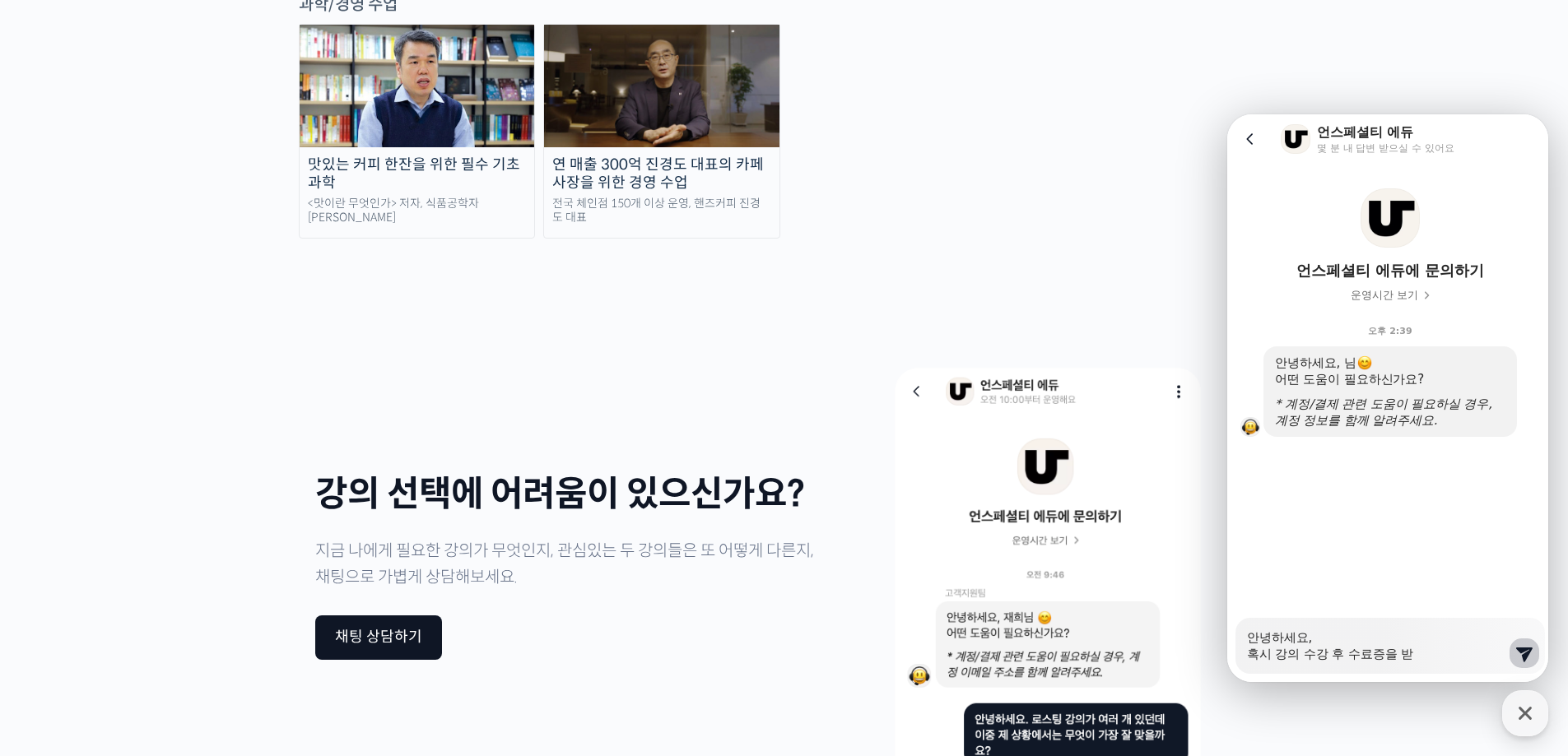
type textarea "x"
type textarea "안녕하세요, 혹시 강의 수강 후 수료증을 바"
type textarea "x"
type textarea "안녕하세요, 혹시 강의 수강 후 수료증을 발"
type textarea "x"
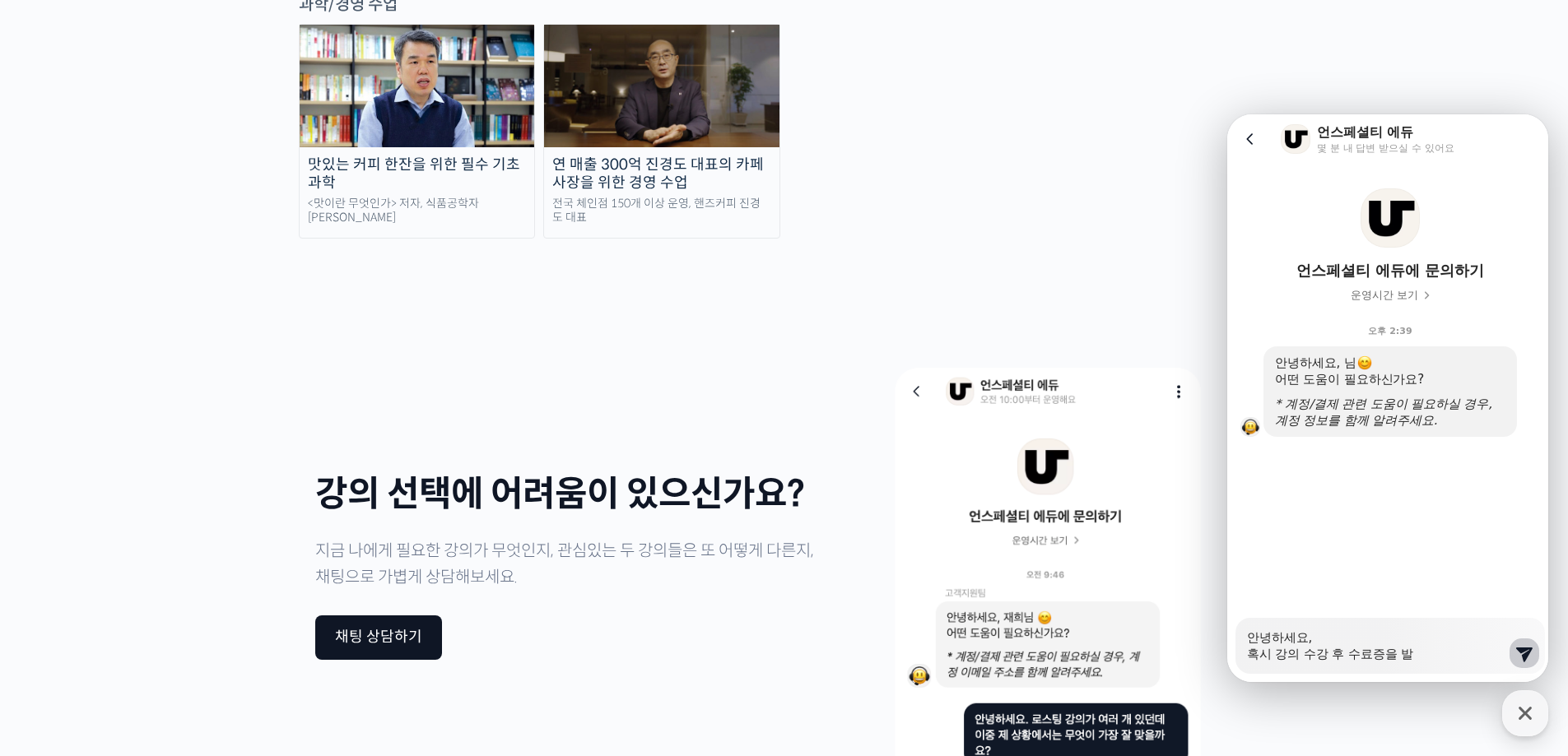
type textarea "안녕하세요, 혹시 강의 수강 후 수료증을 밝"
type textarea "x"
type textarea "안녕하세요, 혹시 강의 수강 후 수료증을 발그"
type textarea "x"
type textarea "안녕하세요, 혹시 강의 수강 후 수료증을 발급"
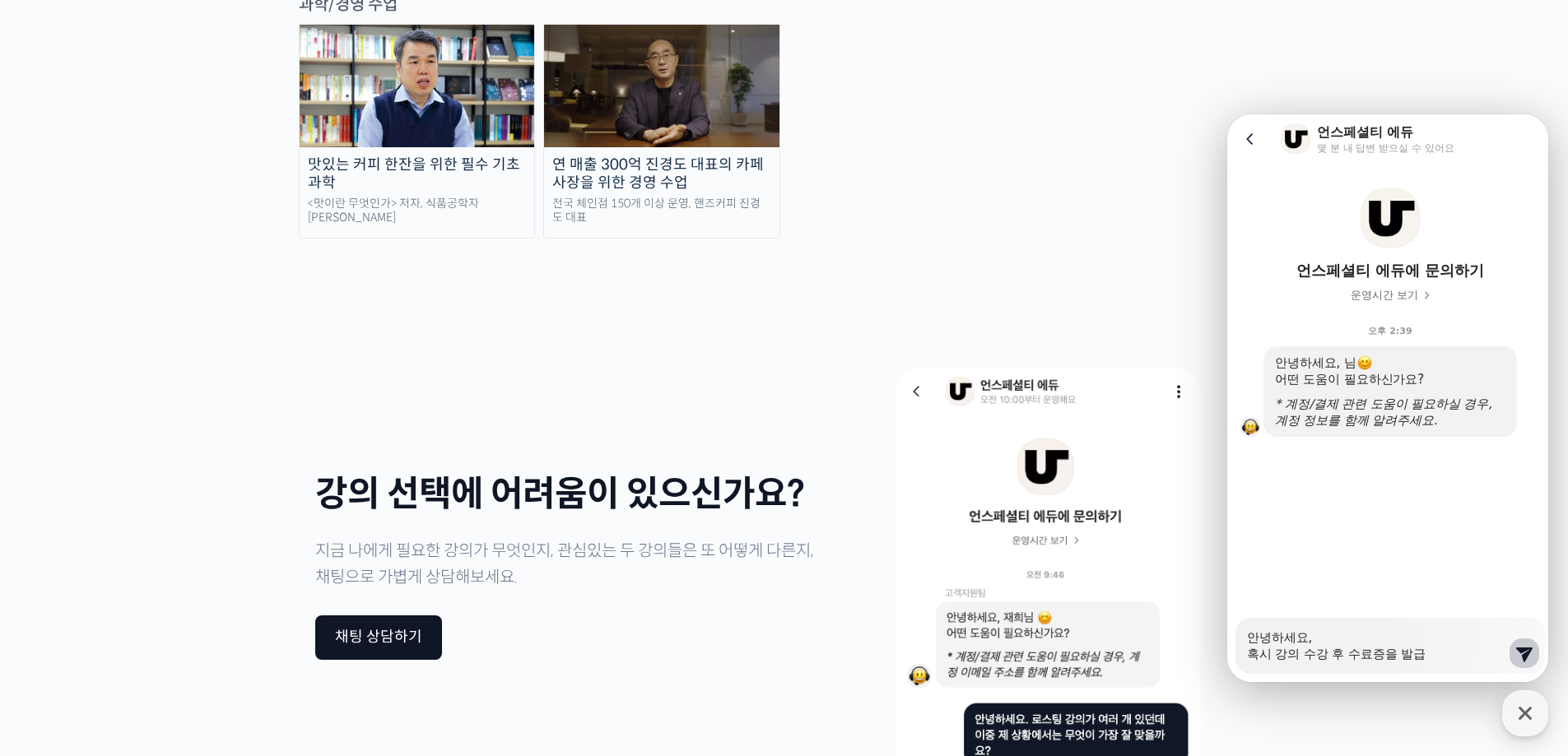
type textarea "x"
type textarea "안녕하세요, 혹시 강의 수강 후 수료증을 발급ㅂ"
type textarea "x"
type textarea "안녕하세요, 혹시 강의 수강 후 수료증을 발급바"
type textarea "x"
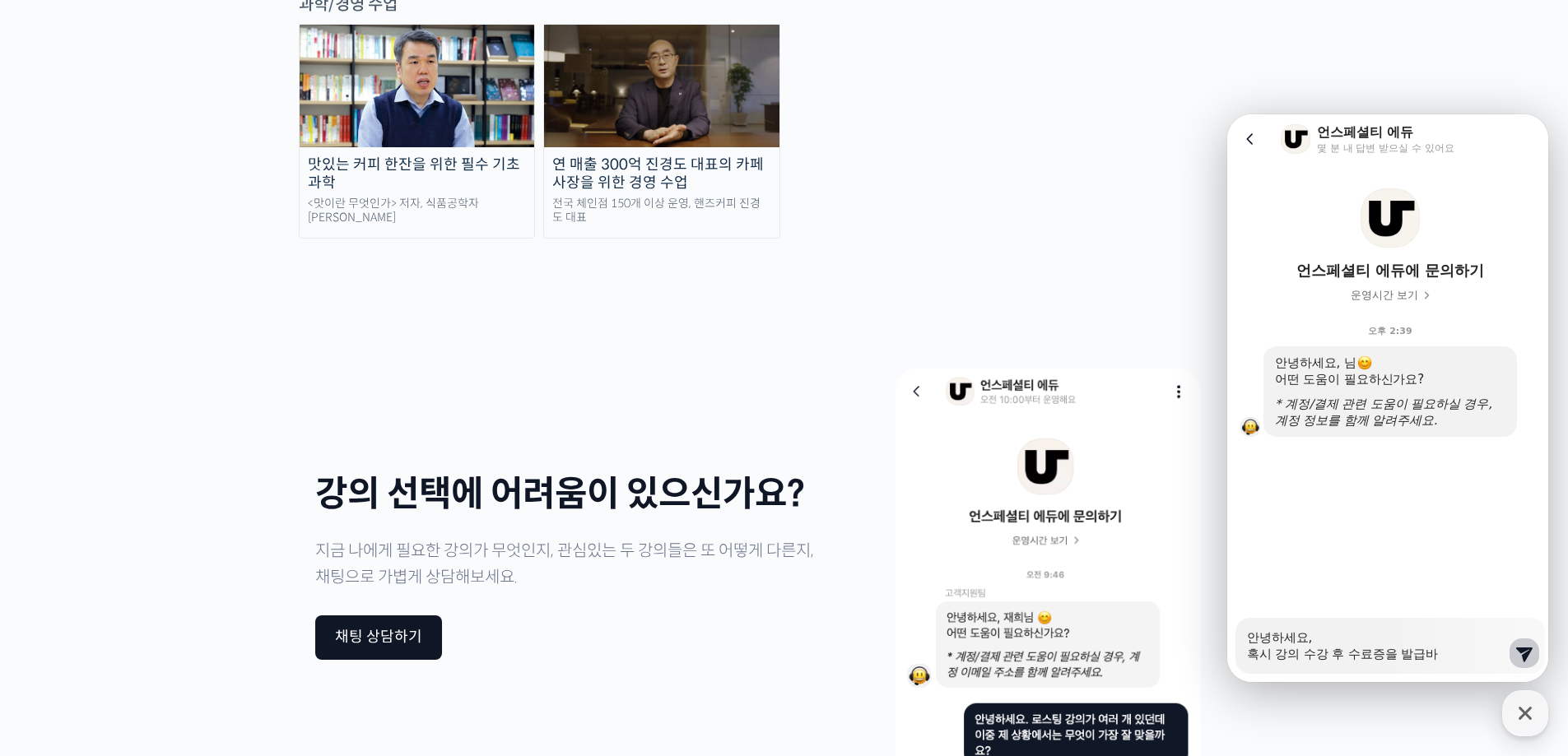
type textarea "안녕하세요, 혹시 강의 수강 후 수료증을 발급받"
type textarea "x"
type textarea "안녕하세요, 혹시 강의 수강 후 수료증을 발급받ㅇ"
type textarea "x"
type textarea "안녕하세요, 혹시 강의 수강 후 수료증을 발급받음"
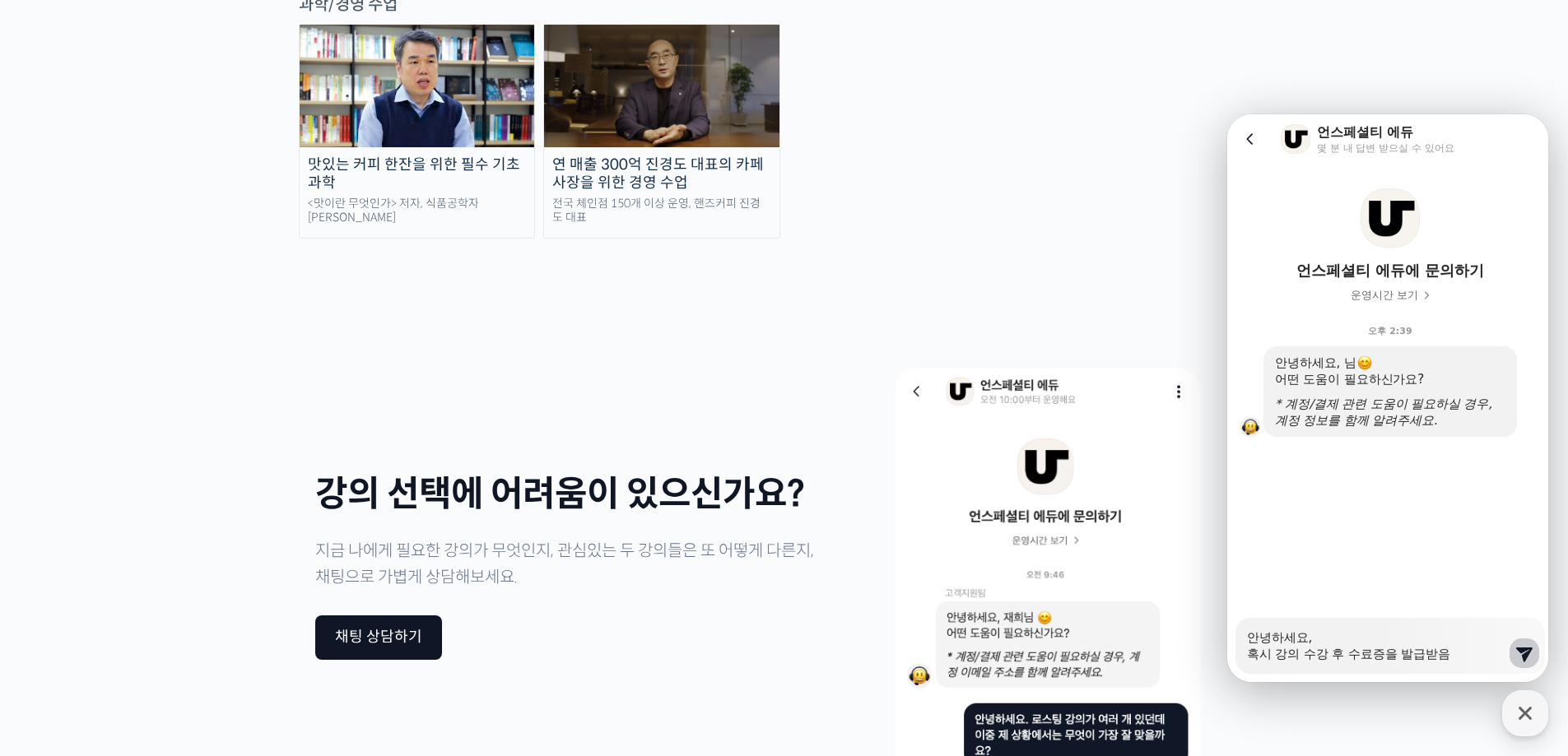
type textarea "x"
type textarea "안녕하세요, 혹시 강의 수강 후 수료증을 발급받으며"
type textarea "x"
type textarea "안녕하세요, 혹시 강의 수강 후 수료증을 발급받으면"
type textarea "x"
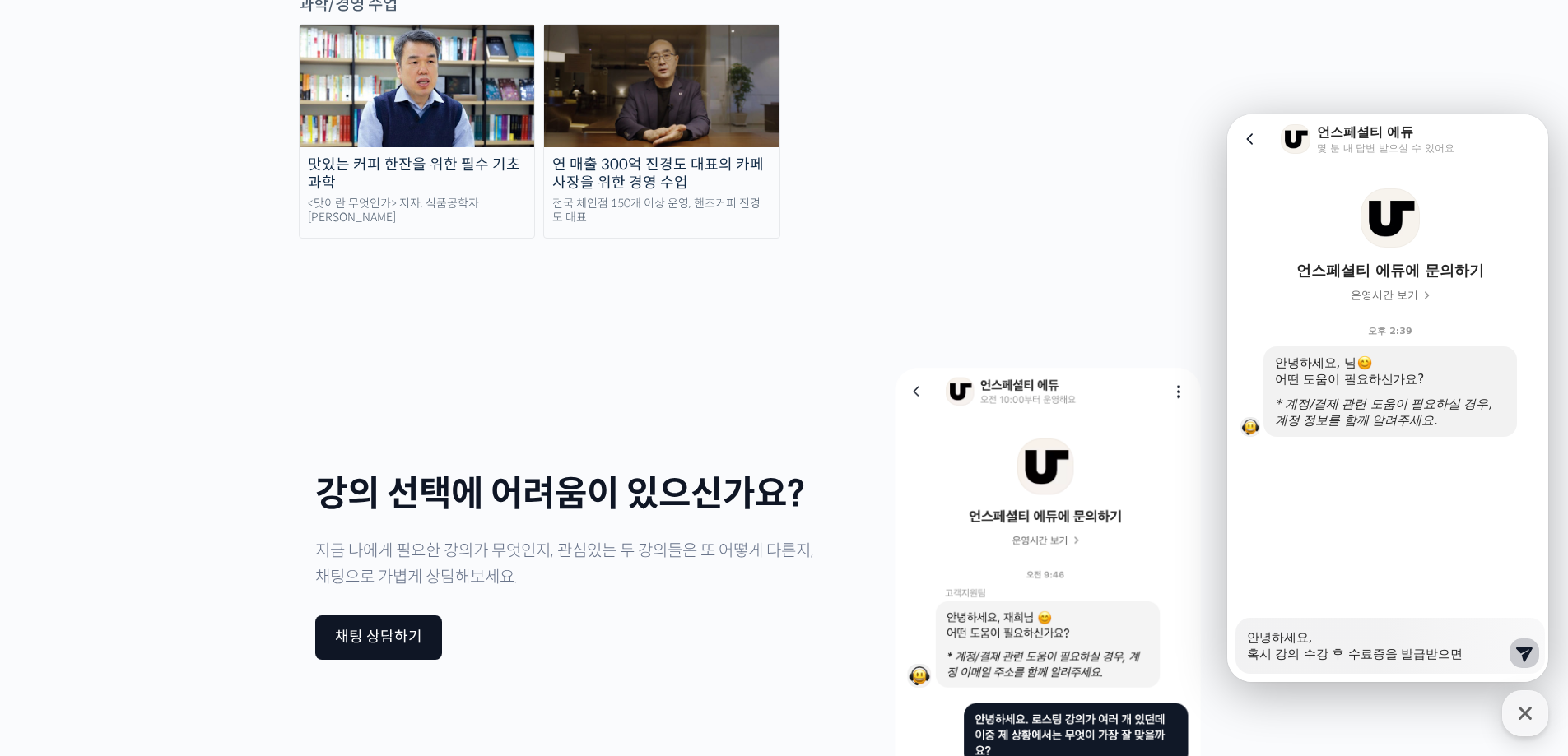
type textarea "안녕하세요, 혹시 강의 수강 후 수료증을 발급받으면"
type textarea "x"
type textarea "안녕하세요, 혹시 강의 수강 후 수료증을 발급받으면 ㅎ"
type textarea "x"
type textarea "안녕하세요, 혹시 강의 수강 후 수료증을 발급받으면 해"
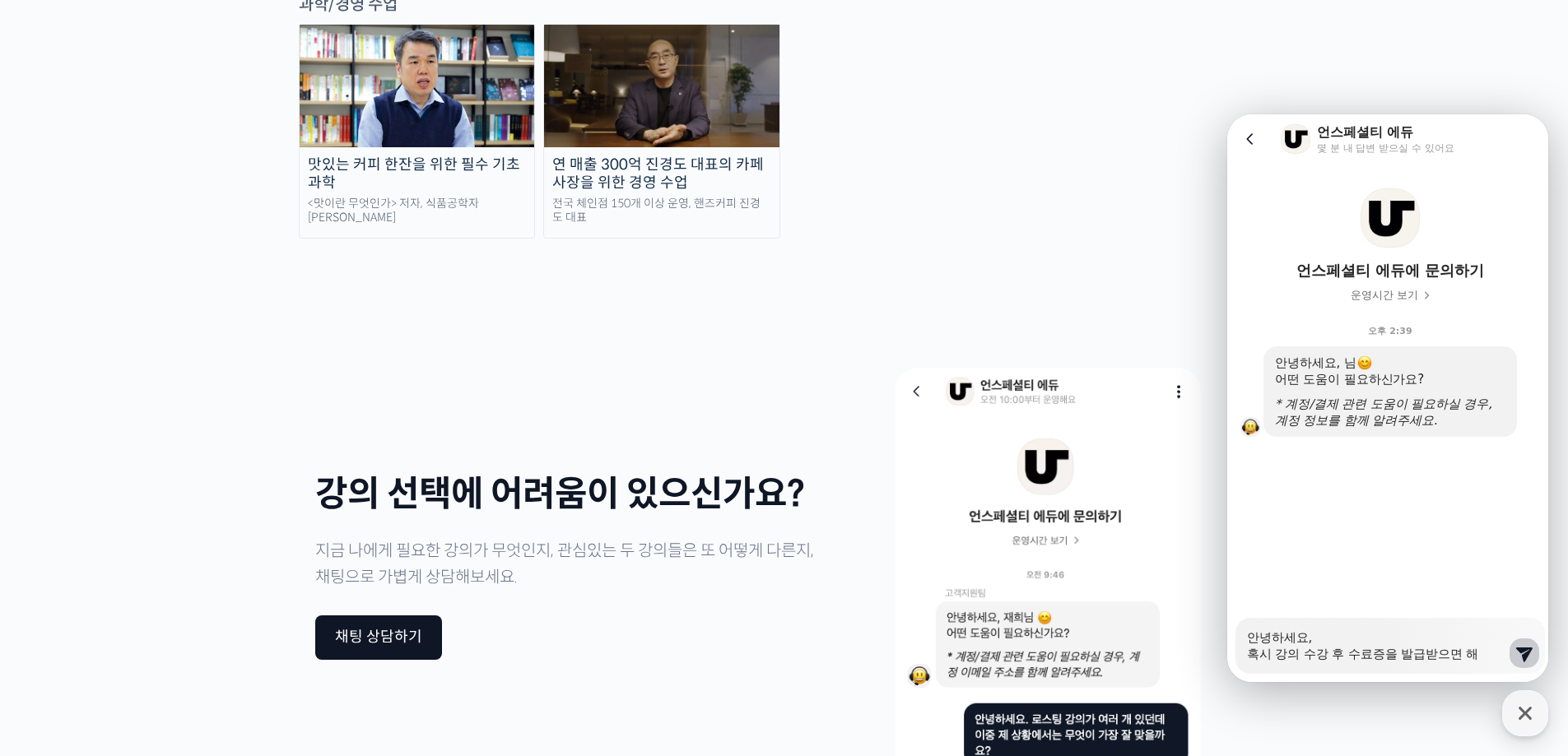
type textarea "x"
type textarea "안녕하세요, 혹시 강의 수강 후 수료증을 발급받으면 ㅎ"
type textarea "x"
type textarea "안녕하세요, 혹시 강의 수강 후 수료증을 발급받으면 해"
type textarea "x"
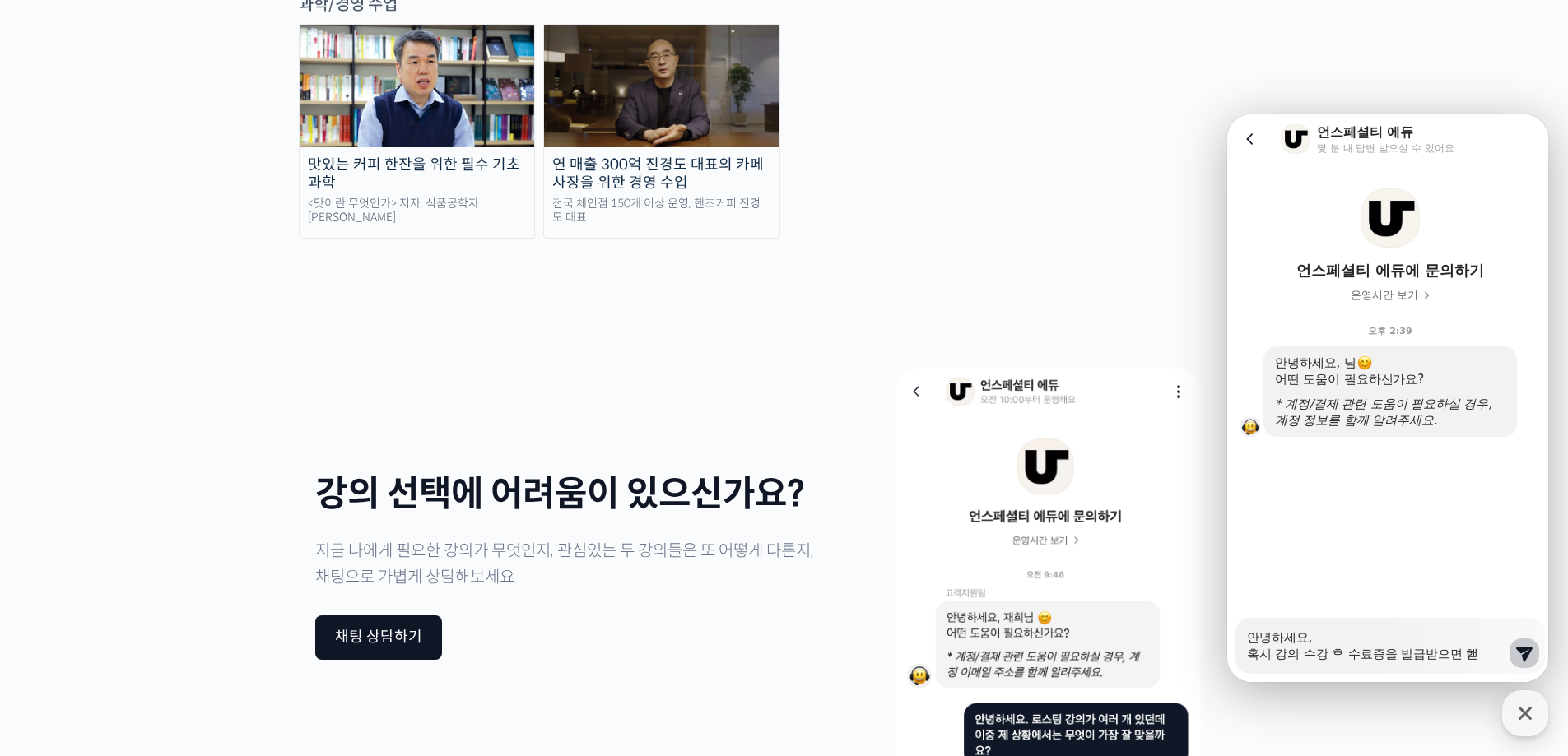
type textarea "안녕하세요, 혹시 강의 수강 후 수료증을 발급받으면 해다"
type textarea "x"
type textarea "안녕하세요, 혹시 강의 수강 후 수료증을 발급받으면 해당"
type textarea "x"
type textarea "안녕하세요, 혹시 강의 수강 후 수료증을 발급받으면 해당"
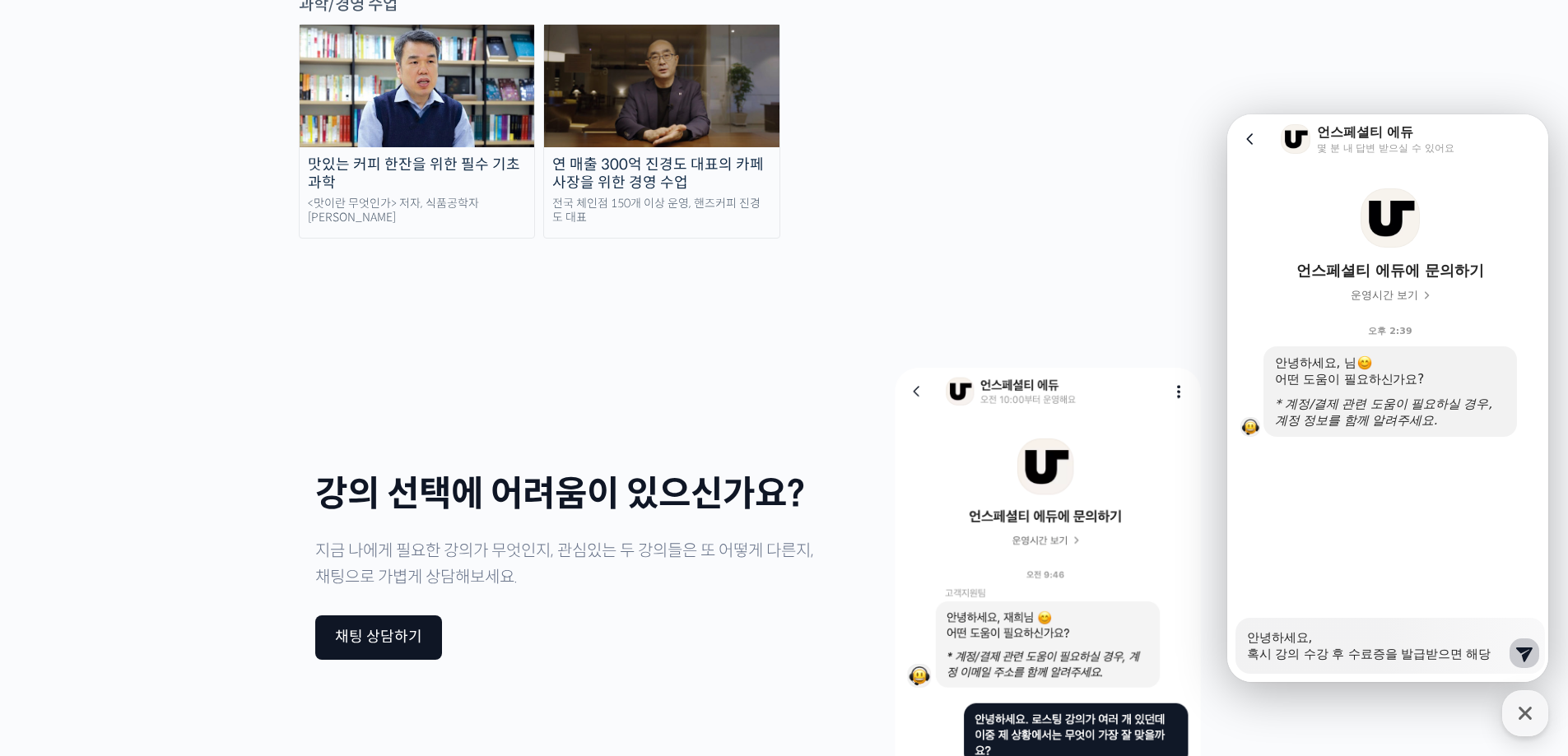
type textarea "x"
type textarea "안녕하세요, 혹시 강의 수강 후 수료증을 발급받으면 해당 가"
type textarea "x"
type textarea "안녕하세요, 혹시 강의 수강 후 수료증을 발급받으면 해당 강"
type textarea "x"
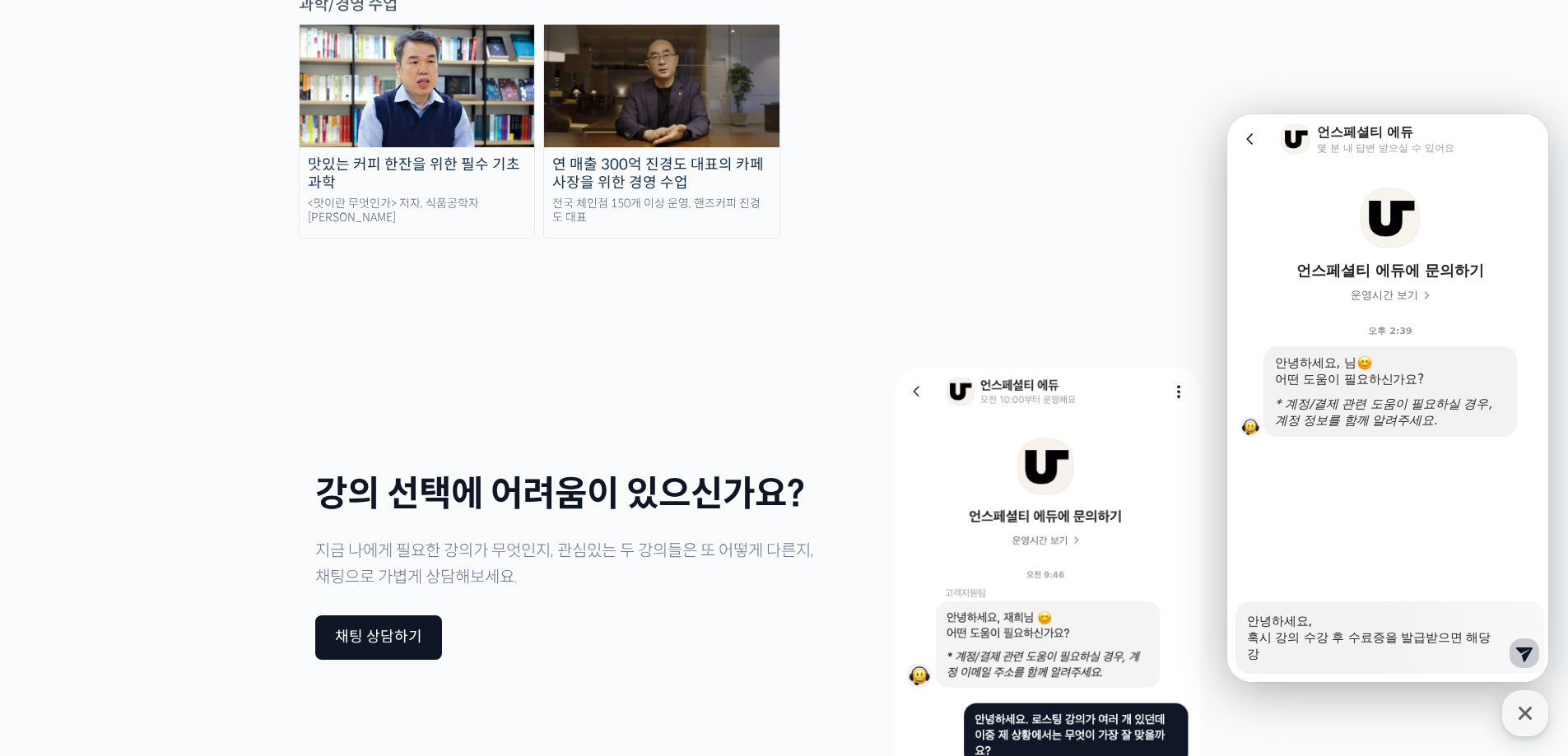
type textarea "안녕하세요, 혹시 강의 수강 후 수료증을 발급받으면 해당 강ㅇ"
type textarea "x"
type textarea "안녕하세요, 혹시 강의 수강 후 수료증을 발급받으면 해당 강으"
type textarea "x"
type textarea "안녕하세요, 혹시 강의 수강 후 수료증을 발급받으면 해당 강의"
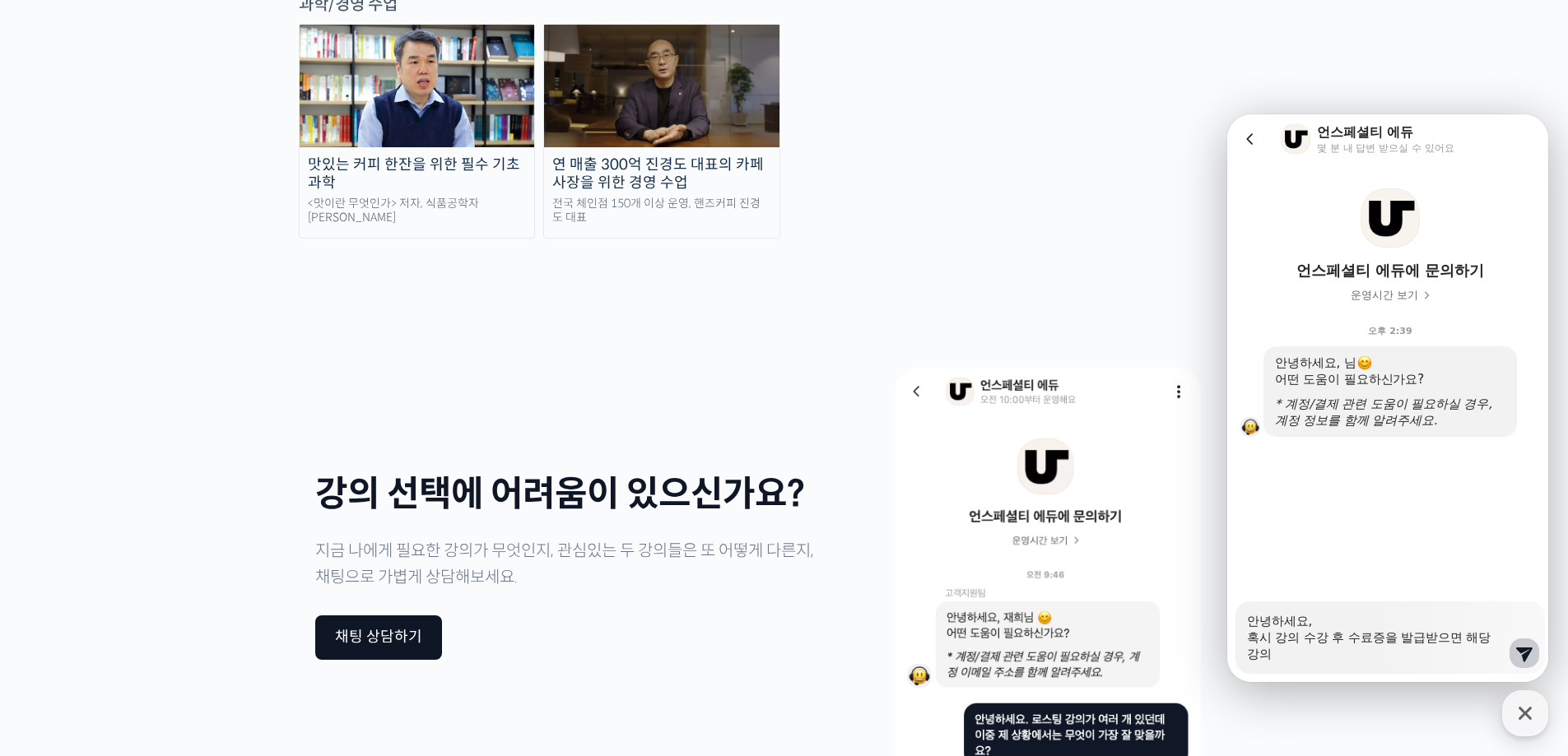
type textarea "x"
type textarea "안녕하세요, 혹시 강의 수강 후 수료증을 발급받으면 해당 강읜"
type textarea "x"
type textarea "안녕하세요, 혹시 강의 수강 후 수료증을 발급받으면 해당 강의느"
type textarea "x"
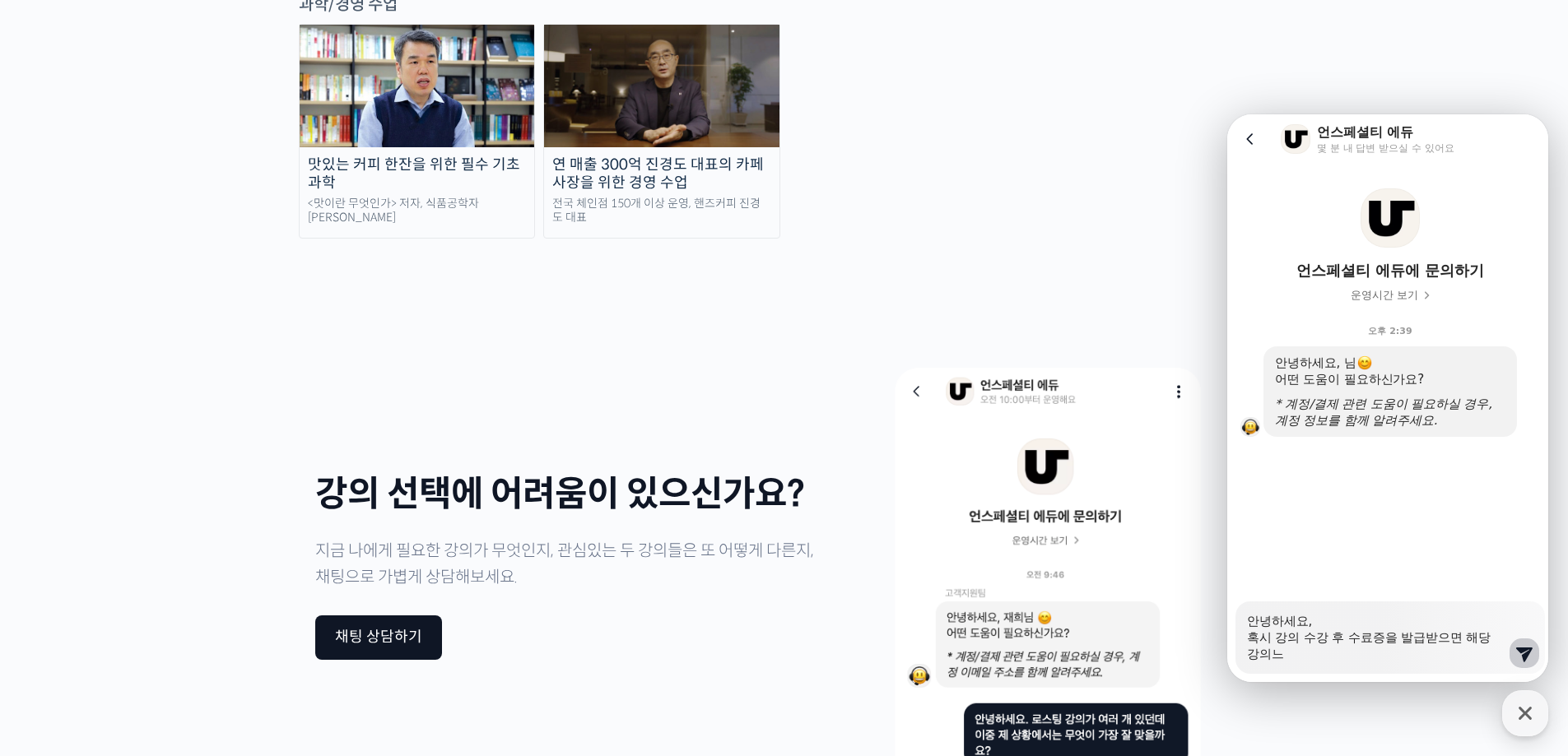
type textarea "안녕하세요, 혹시 강의 수강 후 수료증을 발급받으면 해당 강의는"
type textarea "x"
type textarea "안녕하세요, 혹시 강의 수강 후 수료증을 발급받으면 해당 강의는"
type textarea "x"
type textarea "안녕하세요, 혹시 강의 수강 후 수료증을 발급받으면 해당 강의는"
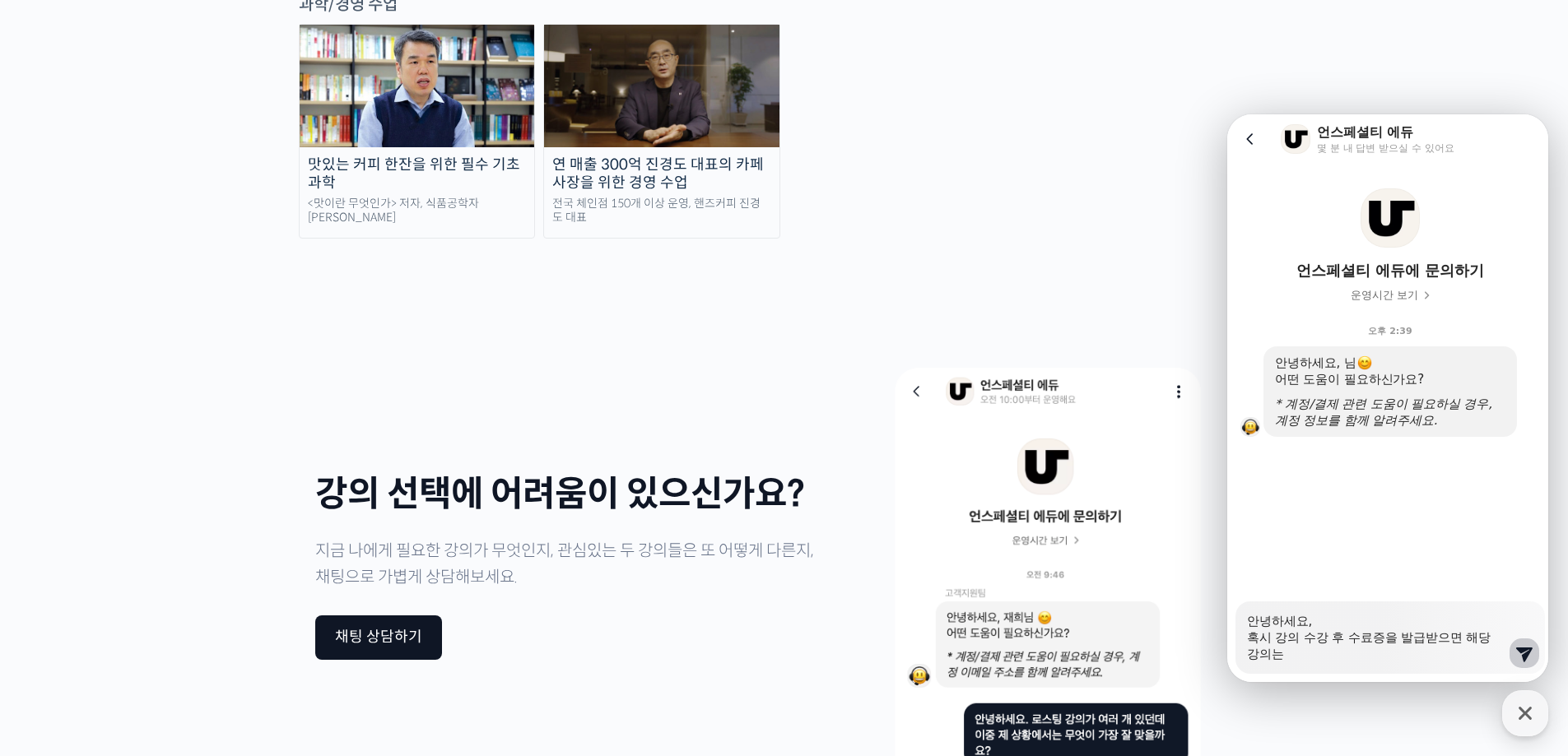
type textarea "x"
type textarea "안녕하세요, 혹시 강의 수강 후 수료증을 발급받으면 해당 강의"
type textarea "x"
type textarea "안녕하세요, 혹시 강의 수강 후 수료증을 발급받으면 해당 강의"
type textarea "x"
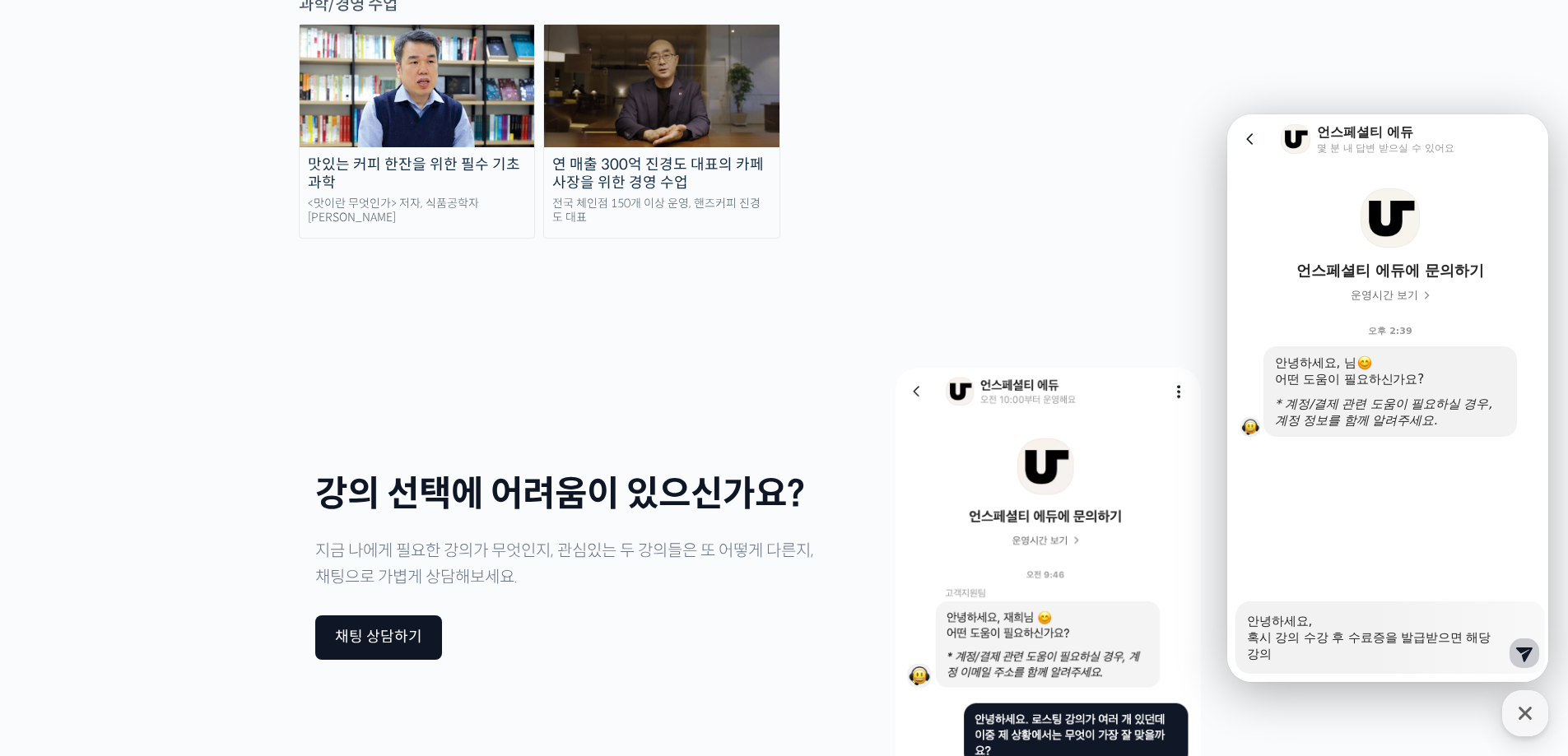
type textarea "안녕하세요, 혹시 강의 수강 후 수료증을 발급받으면 해당 강의 ㅅ"
type textarea "x"
type textarea "안녕하세요, 혹시 강의 수강 후 수료증을 발급받으면 해당 강의 수"
type textarea "x"
type textarea "안녕하세요, 혹시 강의 수강 후 수료증을 발급받으면 해당 강의 숙"
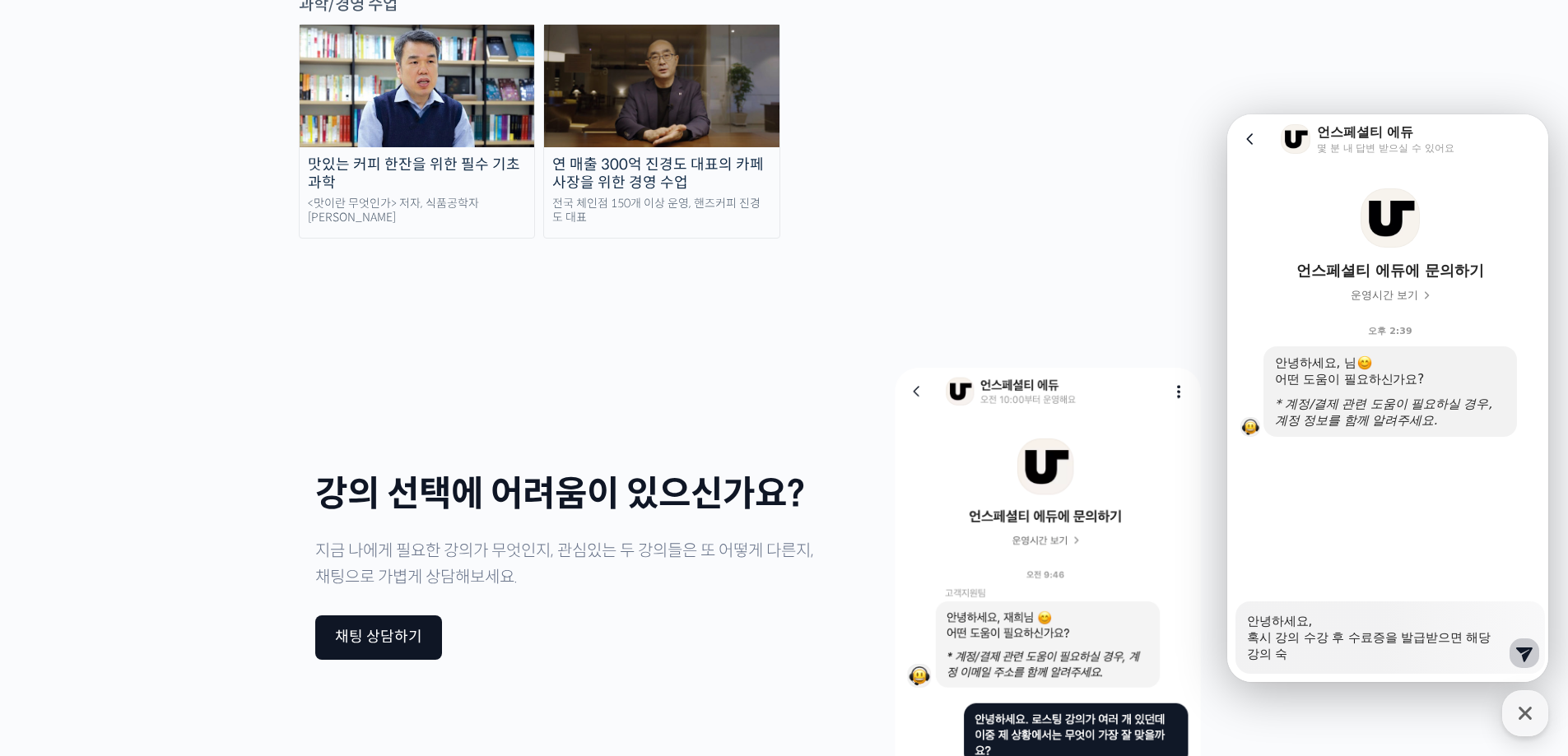
type textarea "x"
type textarea "안녕하세요, 혹시 강의 수강 후 수료증을 발급받으면 해당 강의 수가"
type textarea "x"
type textarea "안녕하세요, 혹시 강의 수강 후 수료증을 발급받으면 해당 강의 수강"
type textarea "x"
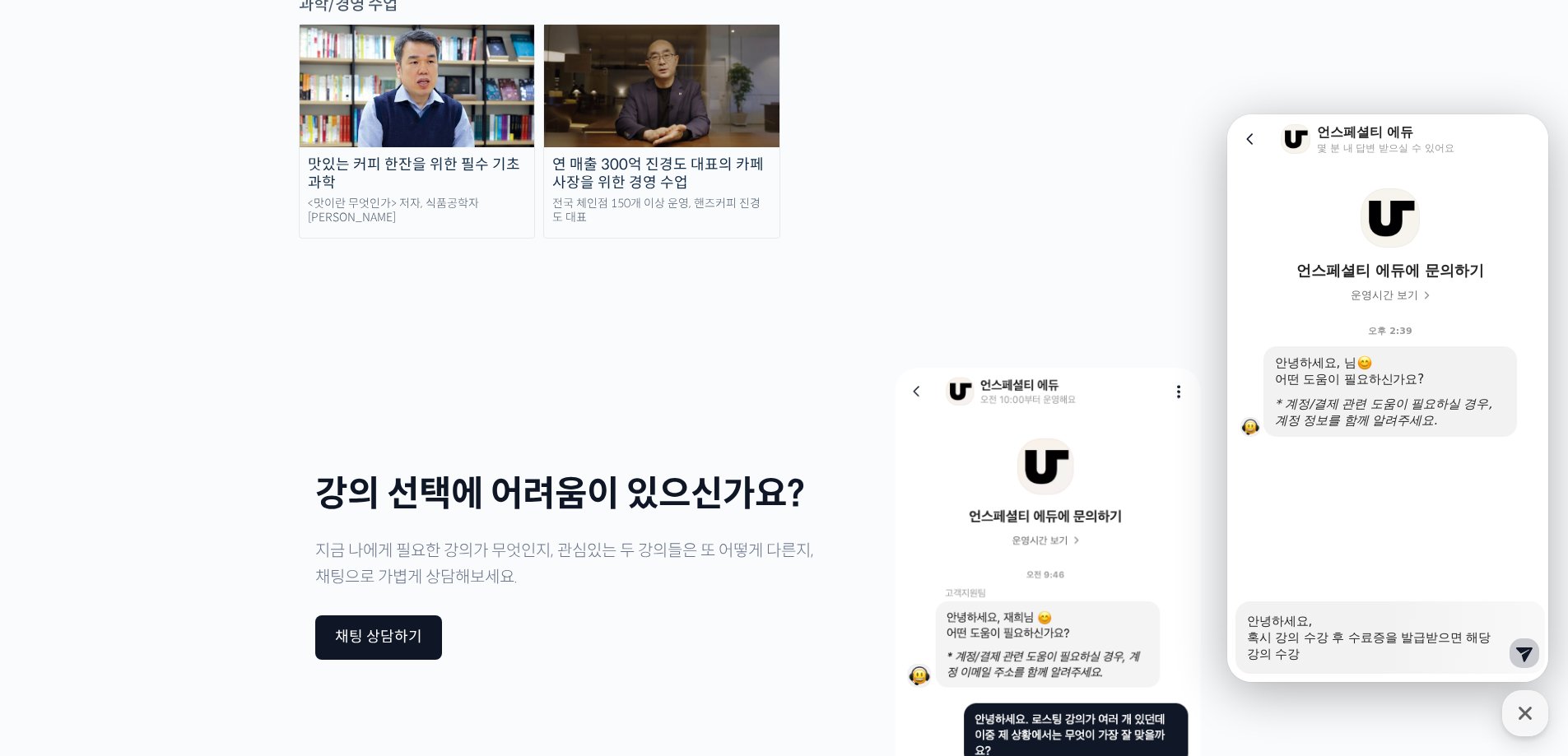
type textarea "안녕하세요, 혹시 강의 수강 후 수료증을 발급받으면 해당 강의 수강ㅇ"
type textarea "x"
type textarea "안녕하세요, 혹시 강의 수강 후 수료증을 발급받으면 해당 강의 수강으"
type textarea "x"
type textarea "안녕하세요, 혹시 강의 수강 후 수료증을 발급받으면 해당 강의 수강은"
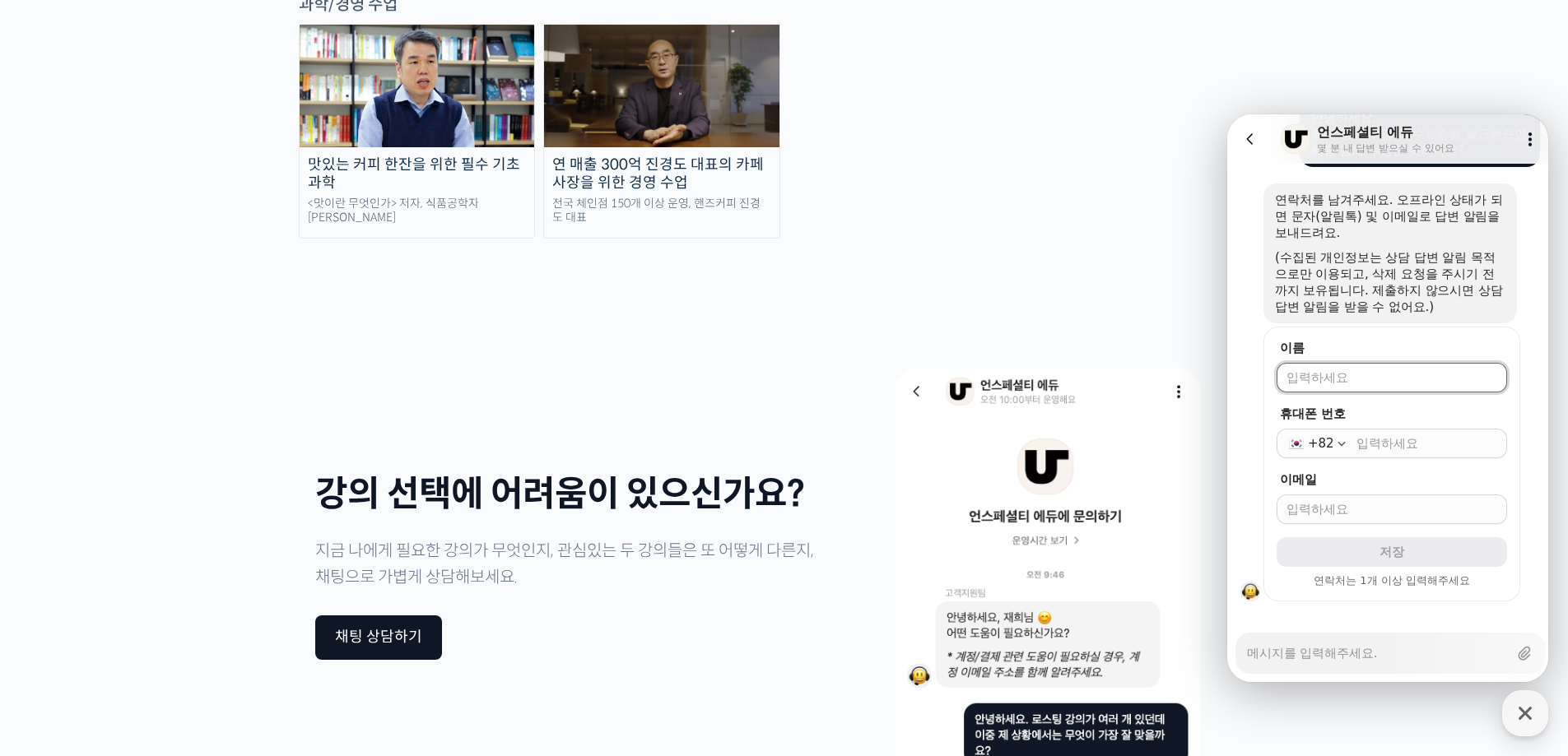
scroll to position [372, 0]
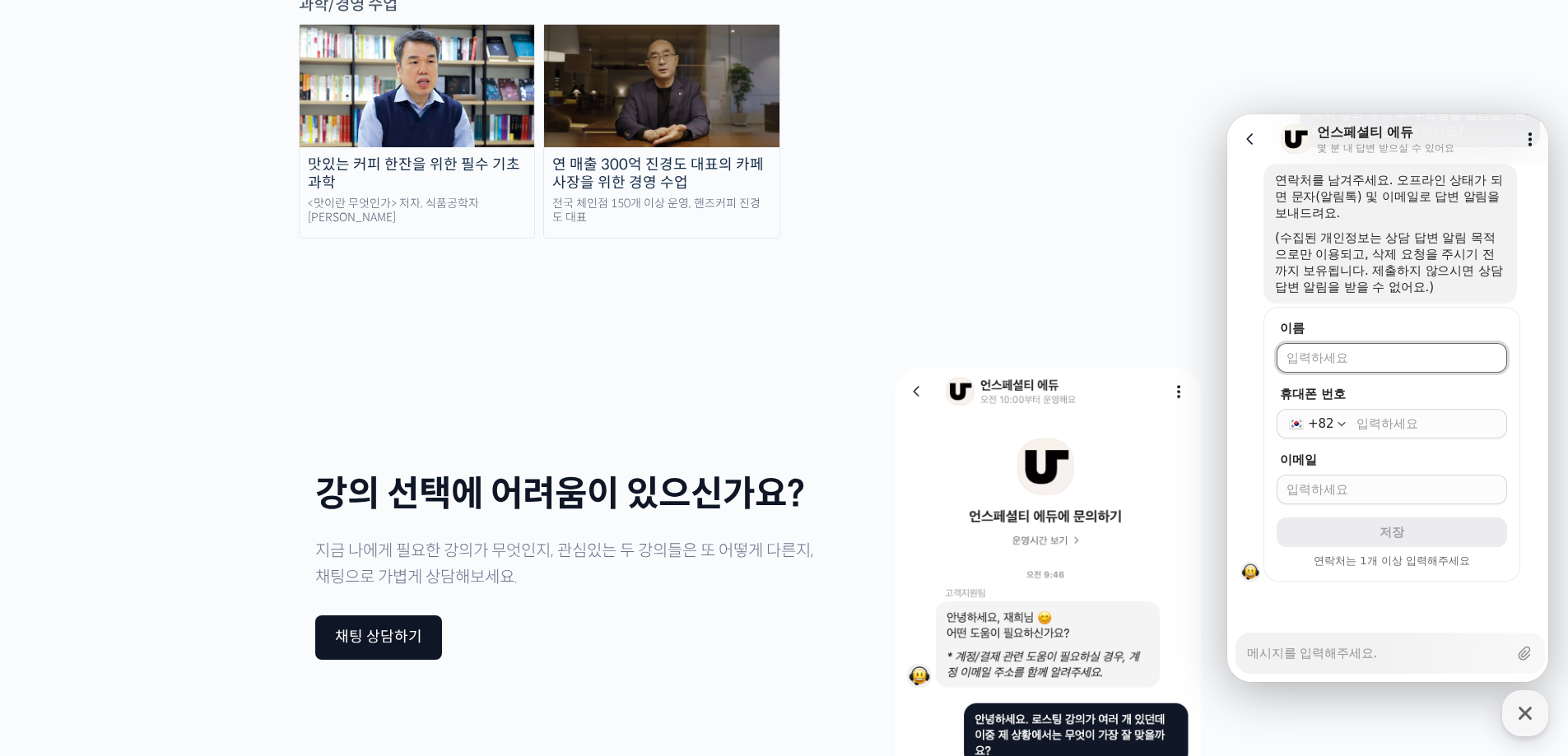
click at [1330, 349] on input "이름" at bounding box center [1392, 357] width 210 height 17
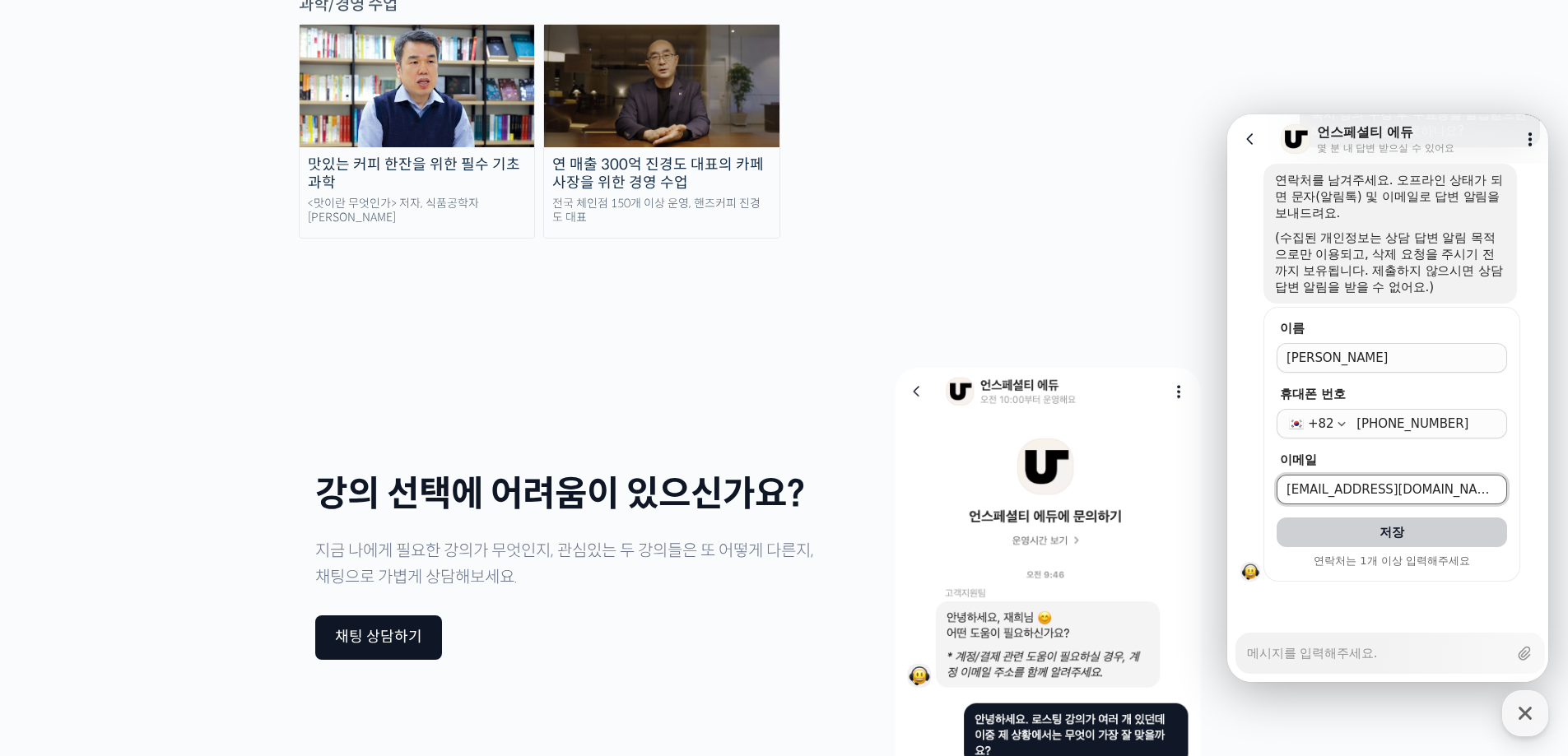
click at [1276, 518] on button "저장" at bounding box center [1391, 532] width 231 height 29
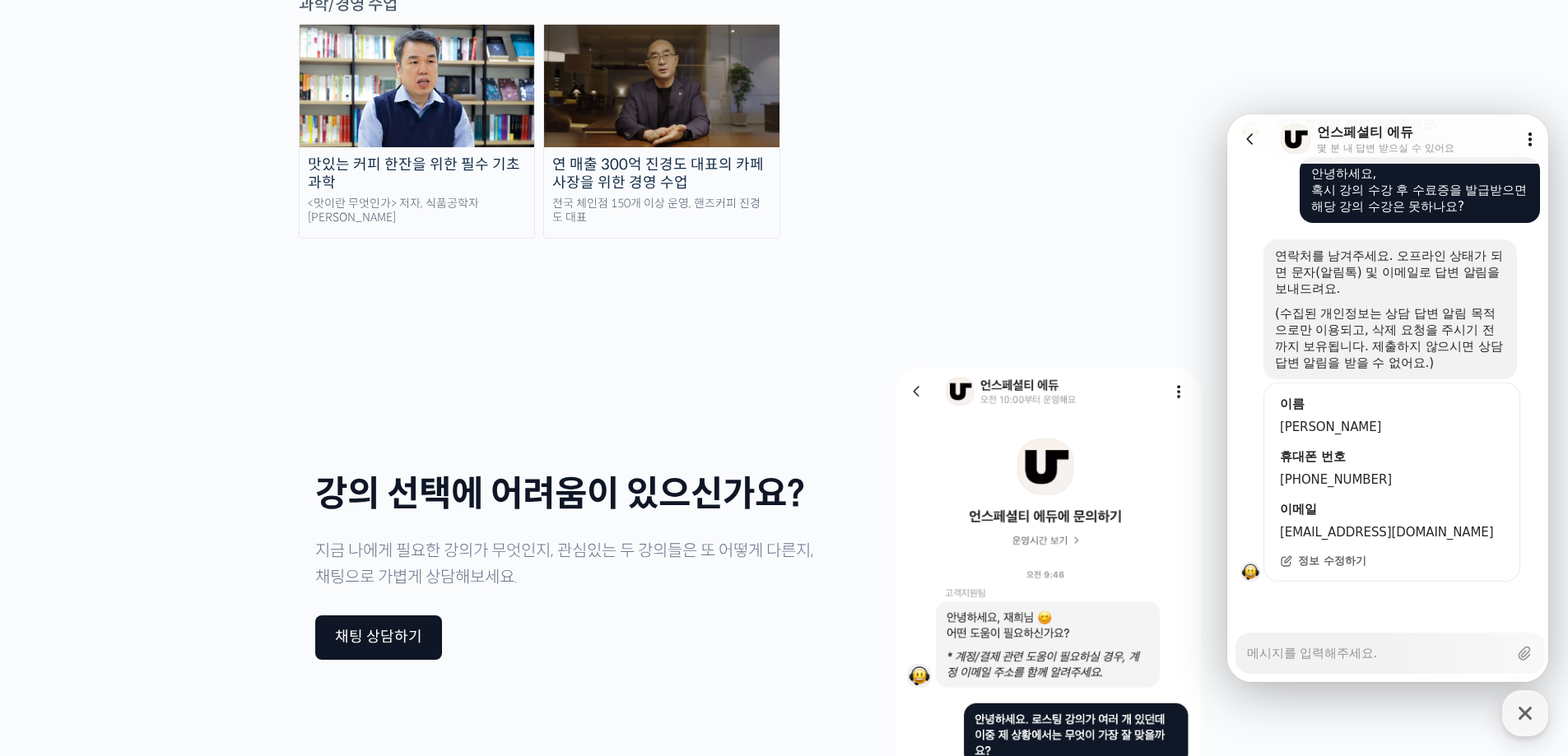
click at [708, 279] on div "강의 선택에 어려움이 있으신가요? 지금 나에게 필요한 강의가 무엇인지, 관심있는 두 강의들은 또 어떻게 다른지, 채팅으로 가볍게 상담해보세요.…" at bounding box center [784, 566] width 988 height 575
click at [1357, 600] on div at bounding box center [1390, 604] width 326 height 45
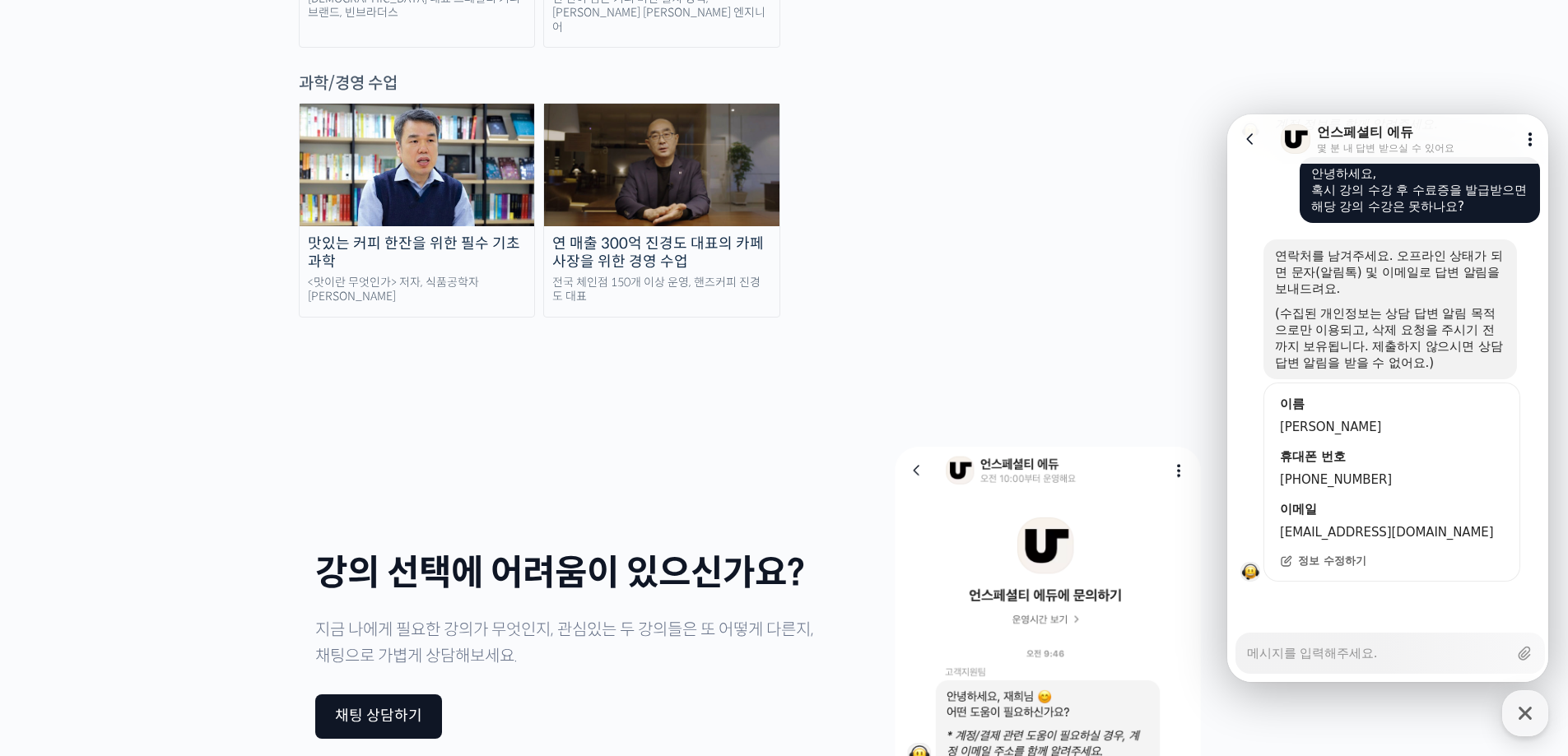
scroll to position [3784, 0]
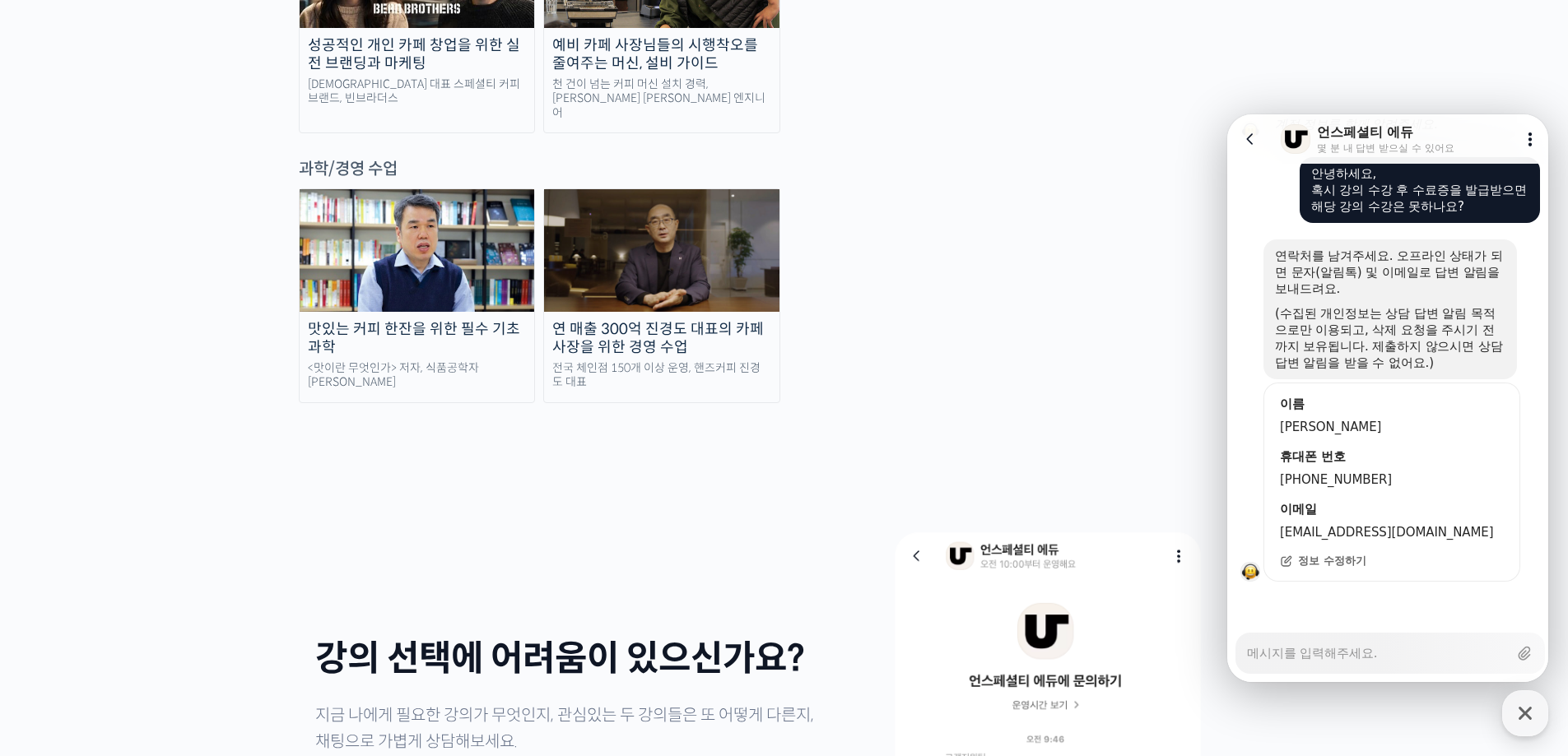
click at [1371, 303] on div at bounding box center [1390, 301] width 231 height 8
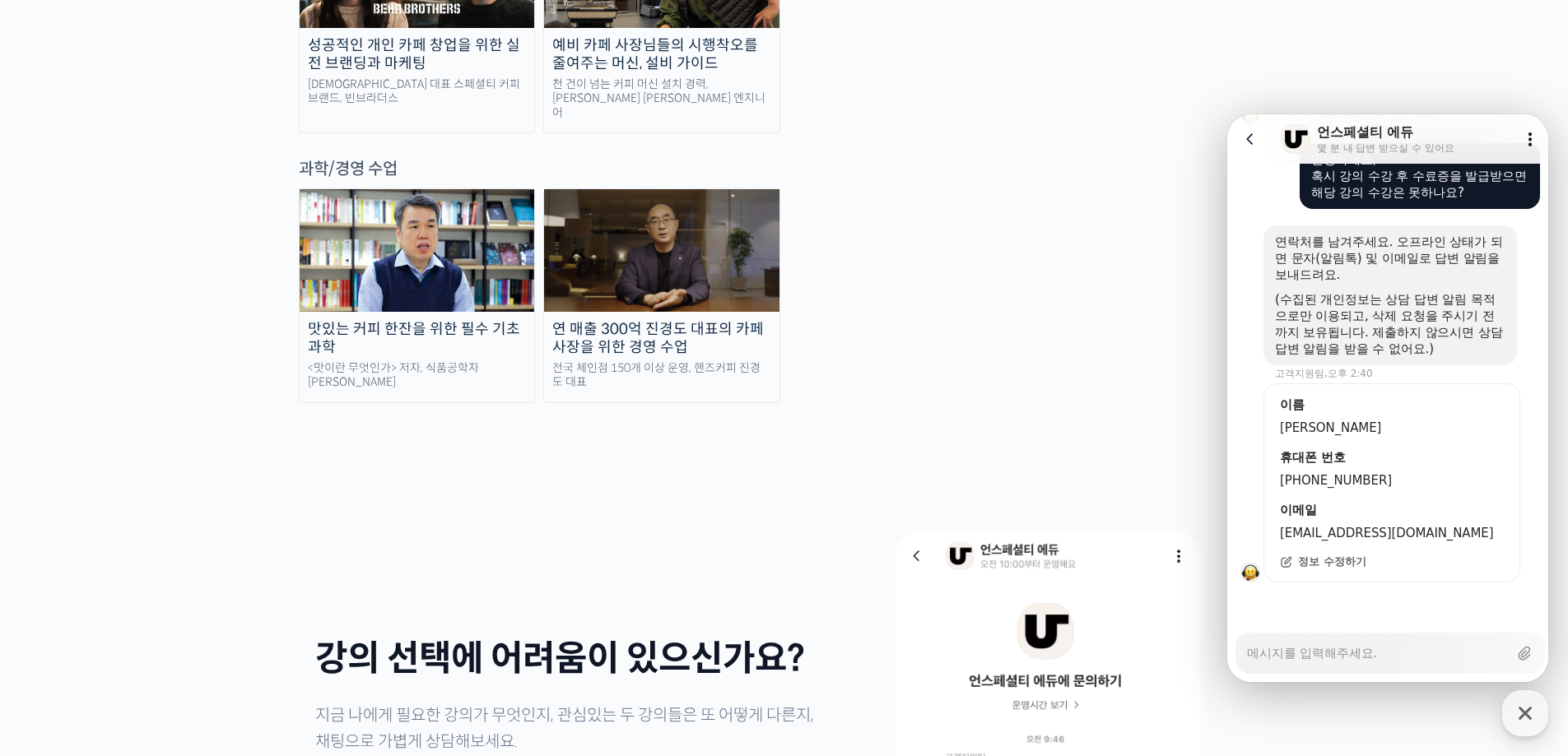
scroll to position [311, 0]
click at [1367, 609] on div at bounding box center [1390, 604] width 326 height 45
drag, startPoint x: 1368, startPoint y: 598, endPoint x: 1350, endPoint y: 439, distance: 160.0
click at [1359, 490] on section "Message List 언스페셜티 에듀에 문의하기 운영시간 보기 오후 2:39 A message sent by an agent 안녕하세요, 님…" at bounding box center [1390, 243] width 326 height 780
click at [1246, 134] on icon at bounding box center [1250, 138] width 17 height 17
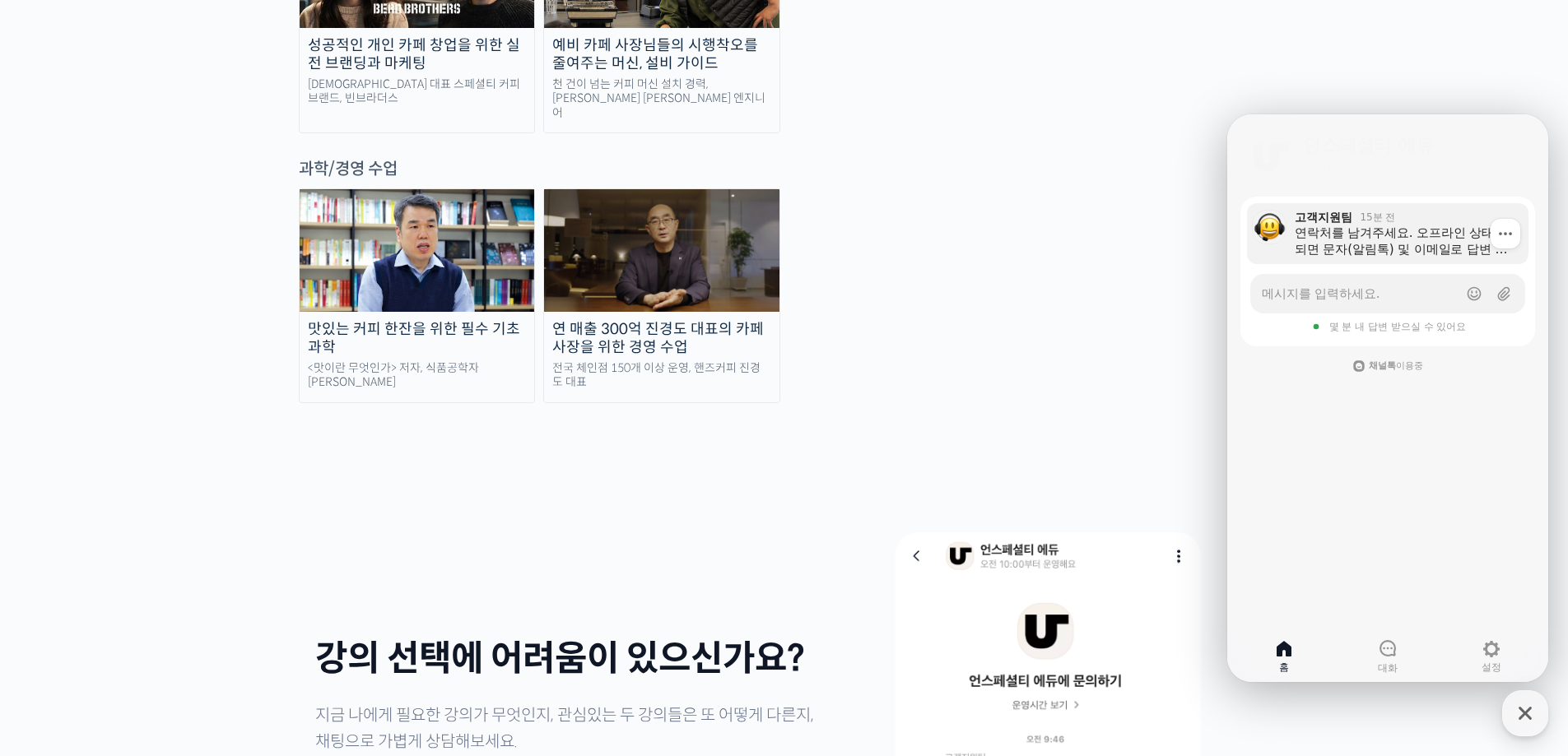
click at [1356, 230] on div "연락처를 남겨주세요. 오프라인 상태가 되면 문자(알림톡) 및 이메일로 답변 알림을 보내드려요. (수집된 개인정보는 상담 답변 알림 목적으로만 …" at bounding box center [1405, 241] width 222 height 33
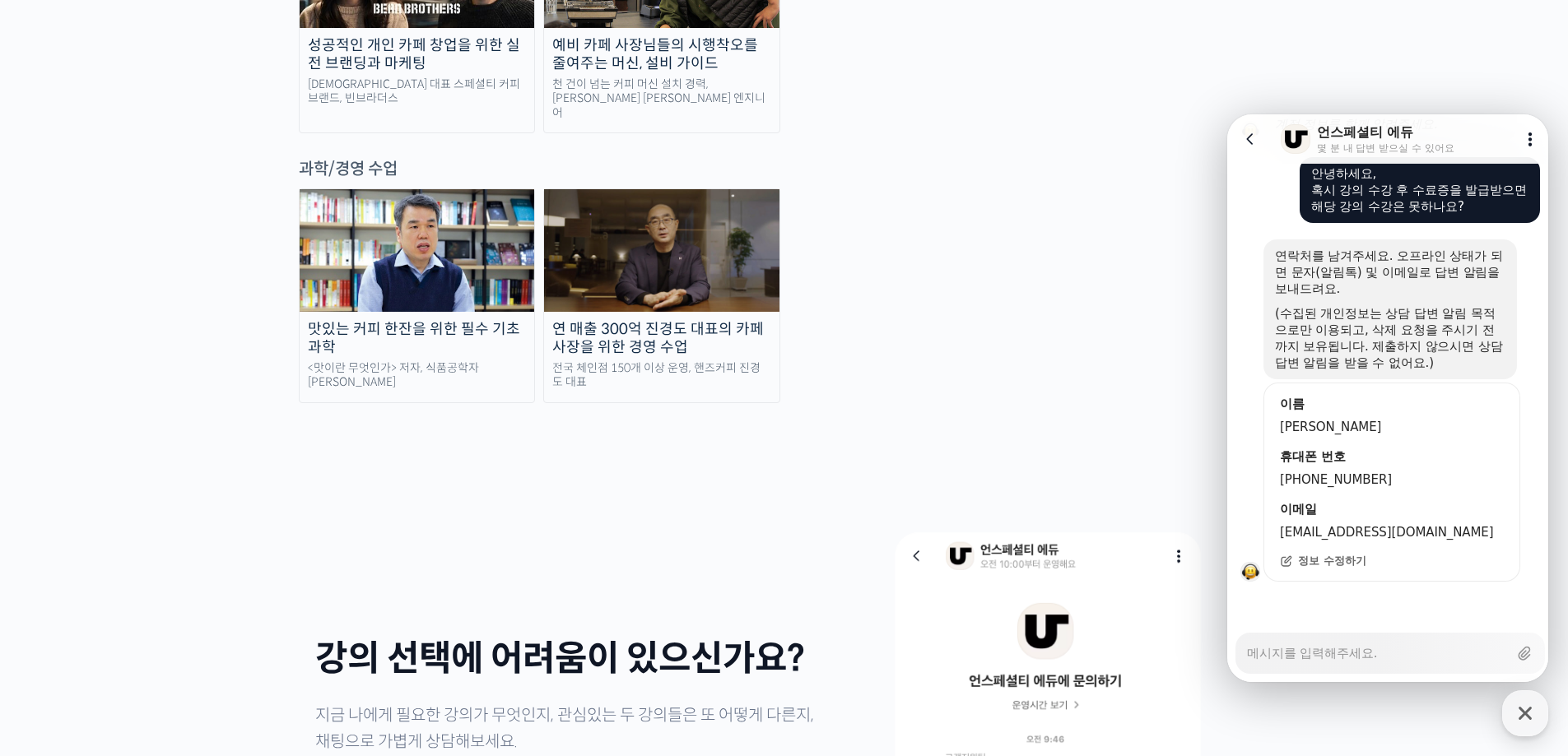
scroll to position [0, 0]
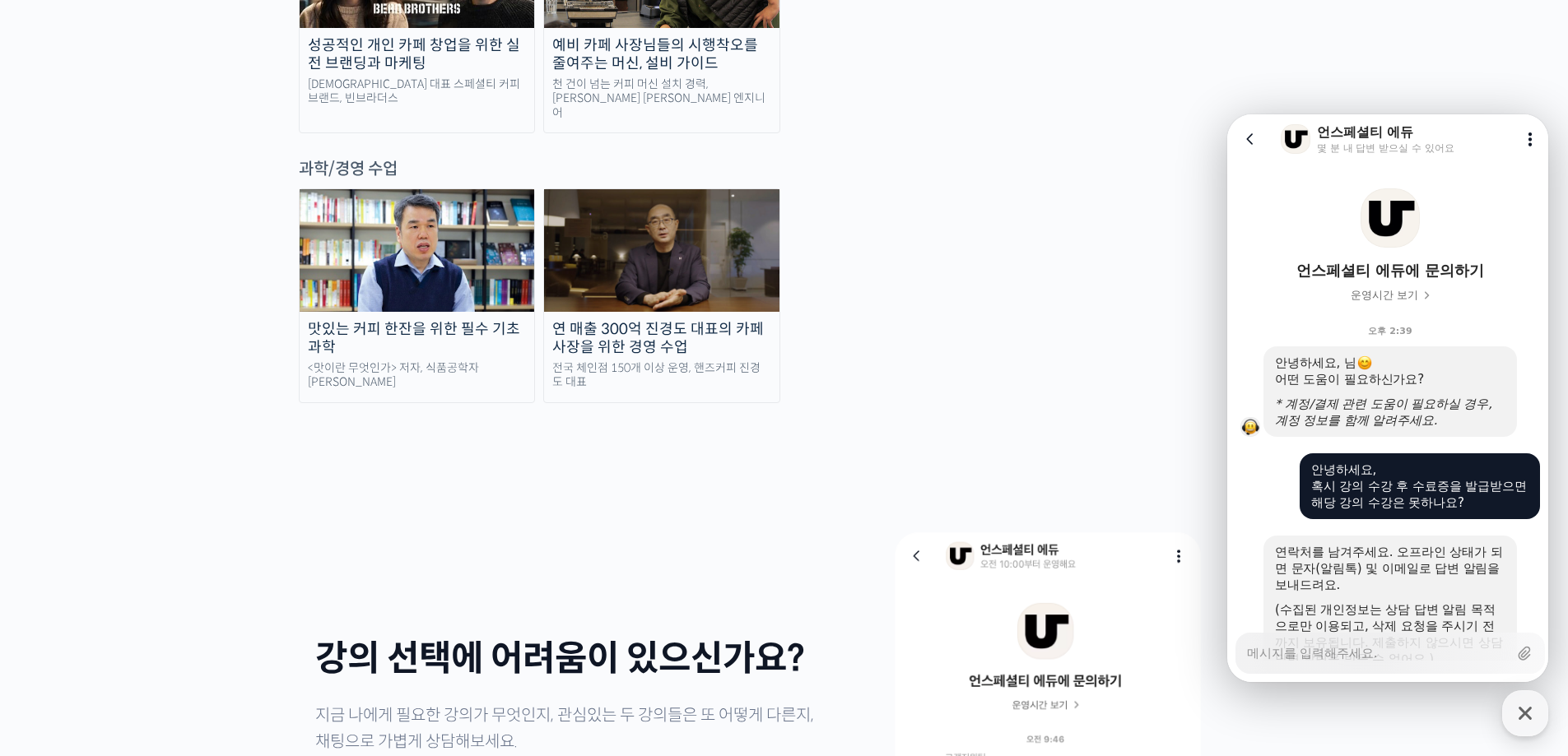
click at [1263, 129] on button "Go to previous page" at bounding box center [1257, 139] width 44 height 33
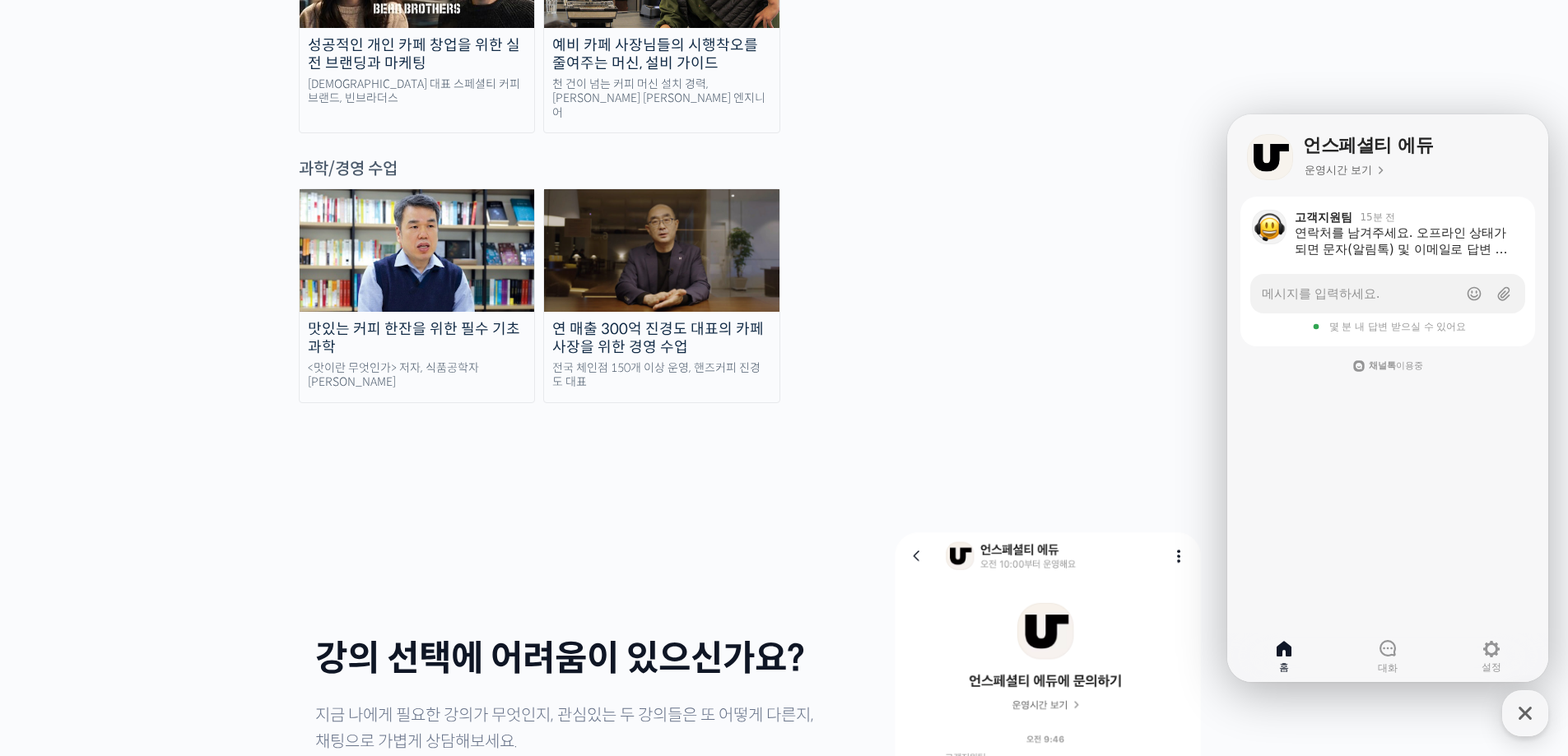
click at [1249, 189] on div "맛있는 커피 한잔을 위한 필수 기초 과학 <맛이란 무엇인가> 저자, 식품공학자 [PERSON_NAME] 연 매출 300억 진경도 대표의 카페 …" at bounding box center [784, 296] width 971 height 214
click at [911, 189] on div "맛있는 커피 한잔을 위한 필수 기초 과학 <맛이란 무엇인가> 저자, 식품공학자 [PERSON_NAME] 연 매출 300억 진경도 대표의 카페 …" at bounding box center [784, 296] width 971 height 214
